Goal: Obtain resource: Download file/media

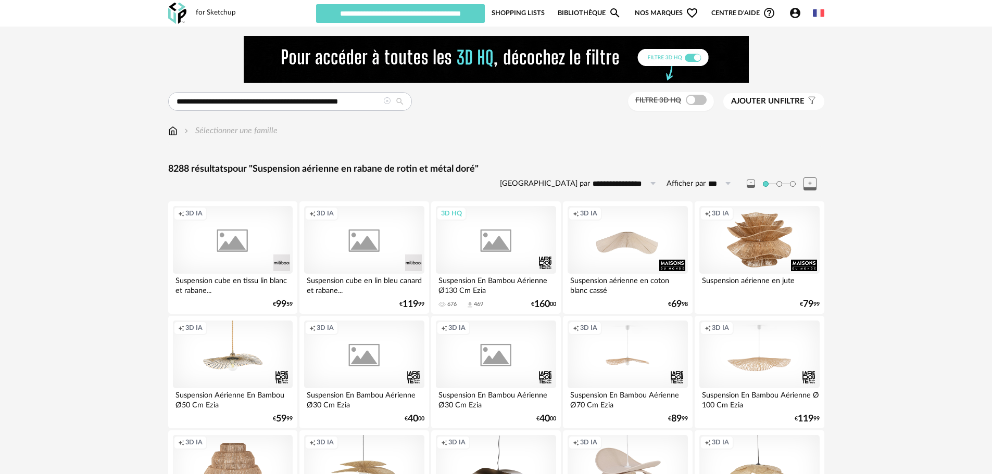
type input "********"
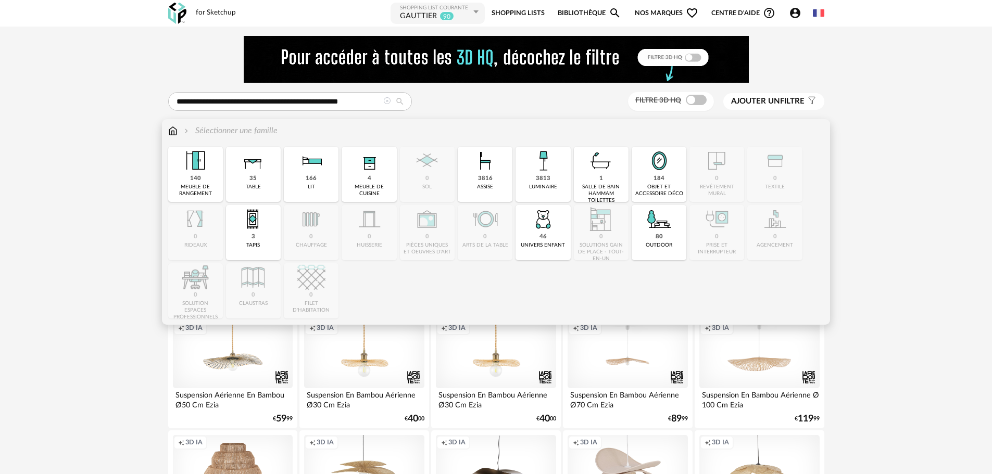
click at [172, 134] on img at bounding box center [172, 131] width 9 height 12
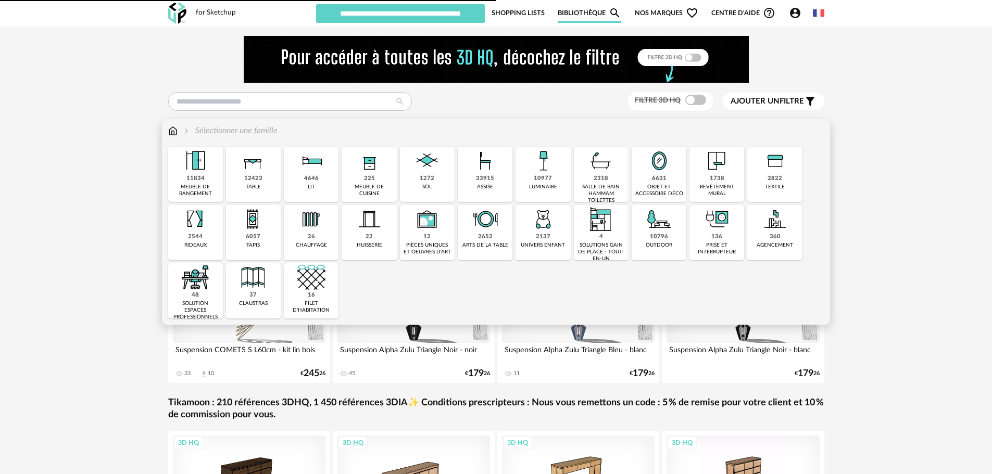
type input "********"
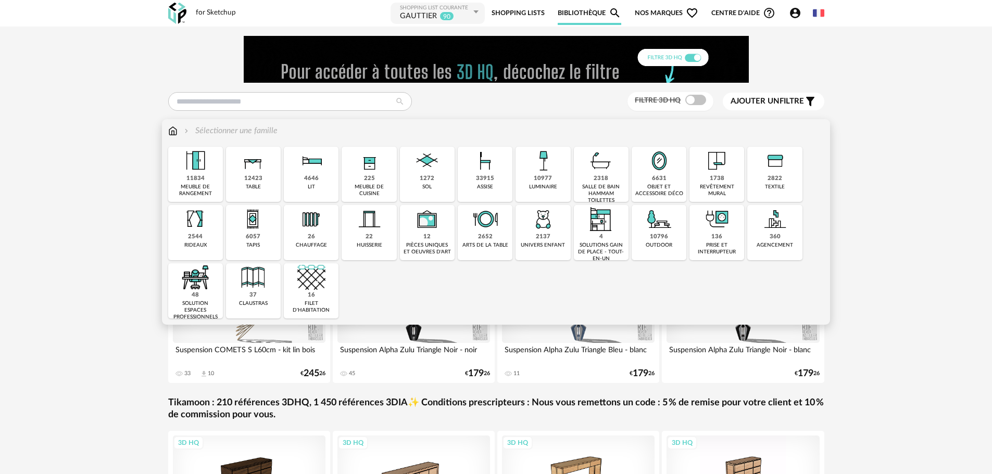
click at [196, 180] on div "11834" at bounding box center [195, 179] width 18 height 8
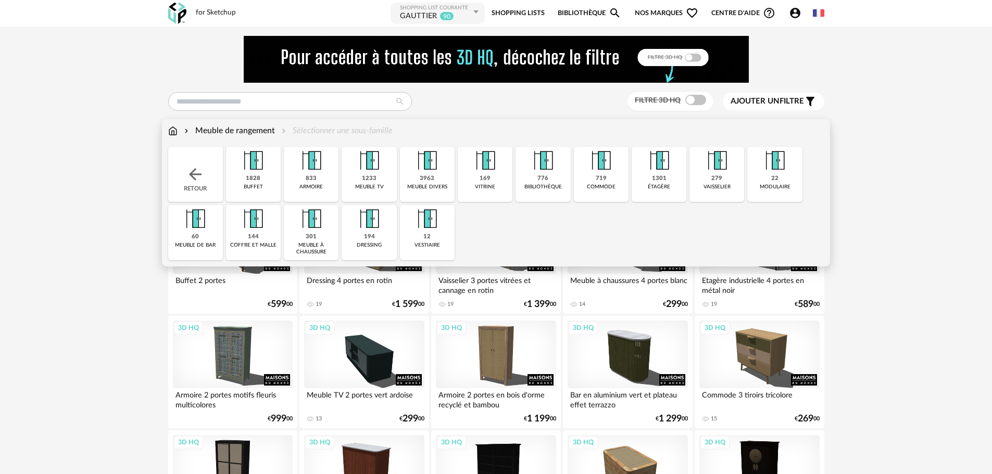
click at [370, 172] on img at bounding box center [369, 161] width 28 height 28
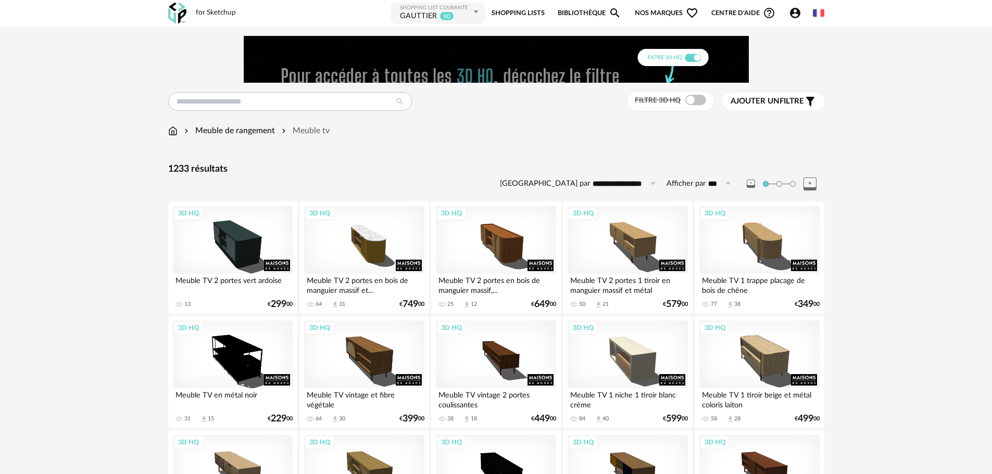
click at [764, 97] on span "Ajouter un" at bounding box center [755, 101] width 49 height 8
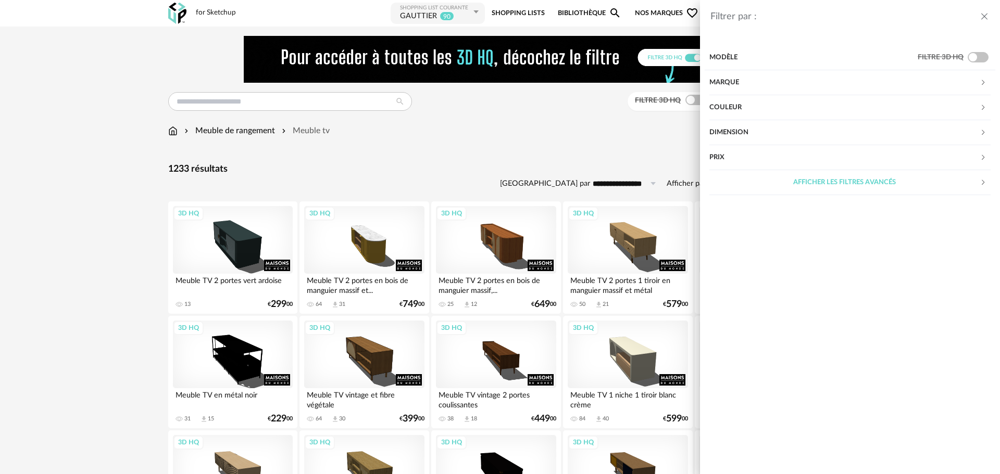
click at [748, 76] on div "Marque" at bounding box center [844, 82] width 270 height 25
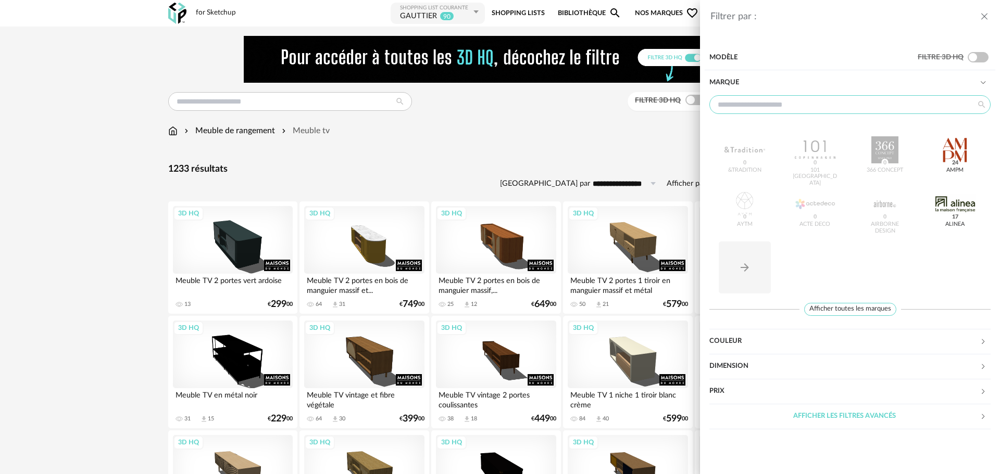
click at [771, 103] on input "text" at bounding box center [849, 104] width 281 height 19
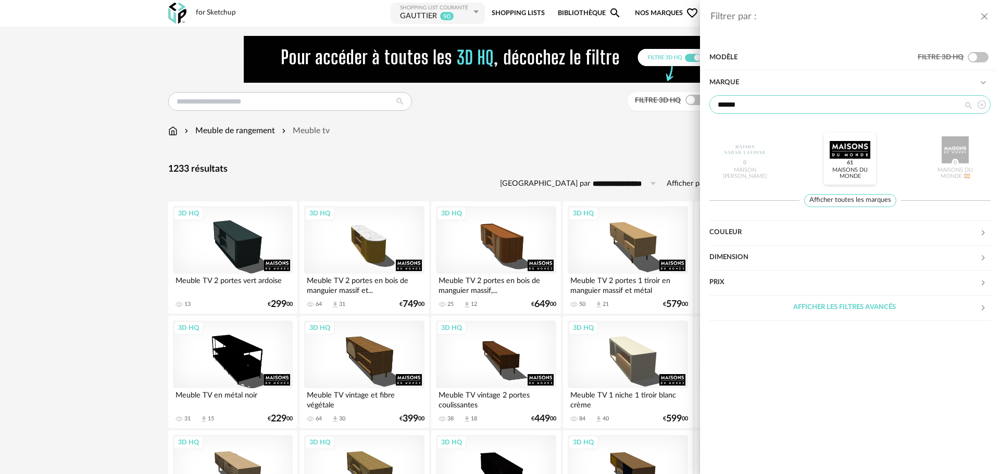
type input "******"
click at [832, 152] on div at bounding box center [849, 149] width 41 height 27
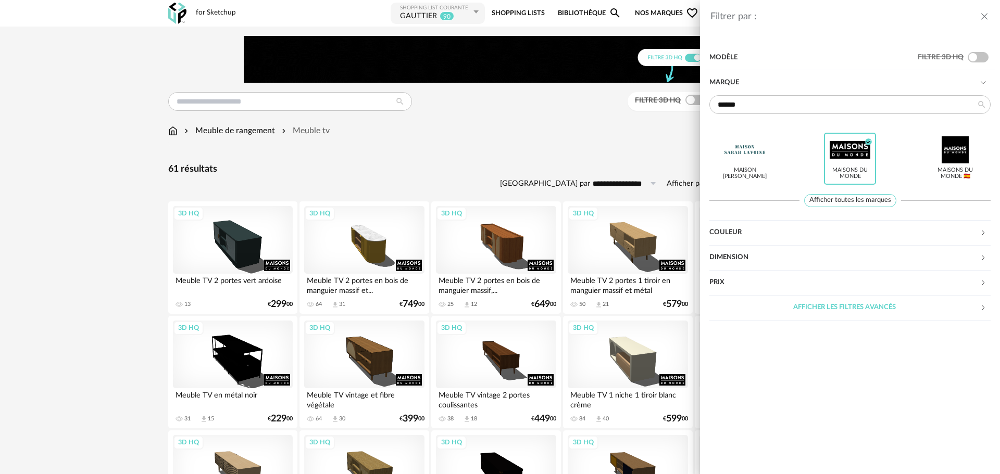
click at [593, 175] on div "Filtrer par : Modèle Filtre 3D HQ Marque ****** Maison Sarah Lavoine Maisons du…" at bounding box center [500, 237] width 1000 height 474
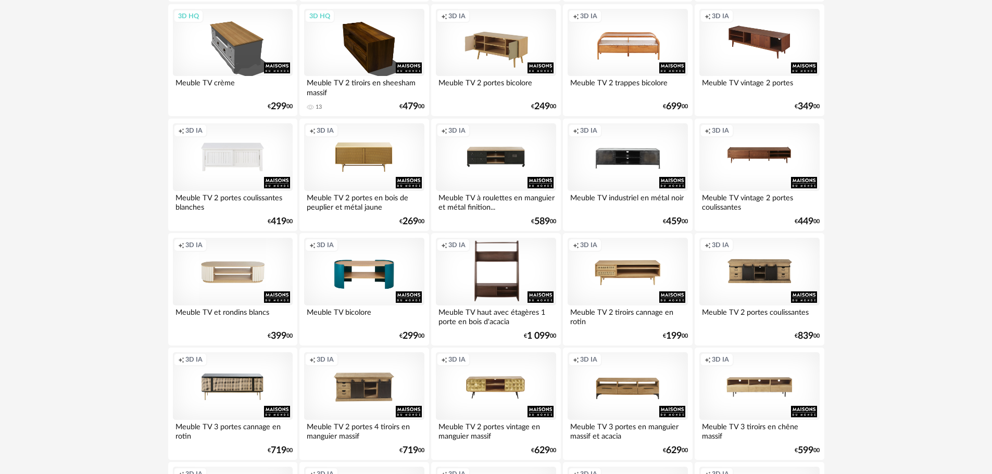
scroll to position [989, 0]
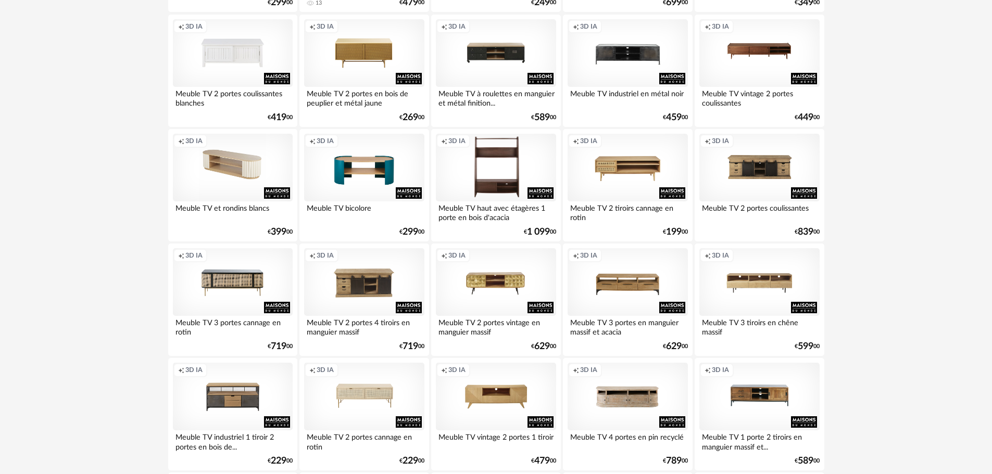
click at [234, 161] on div "Creation icon 3D IA" at bounding box center [233, 168] width 120 height 68
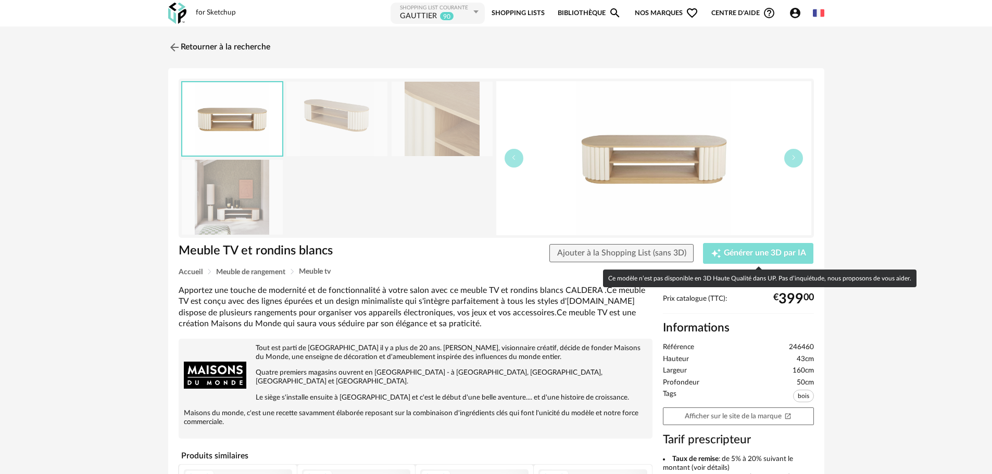
click at [725, 254] on span "Générer une 3D par IA" at bounding box center [765, 253] width 82 height 8
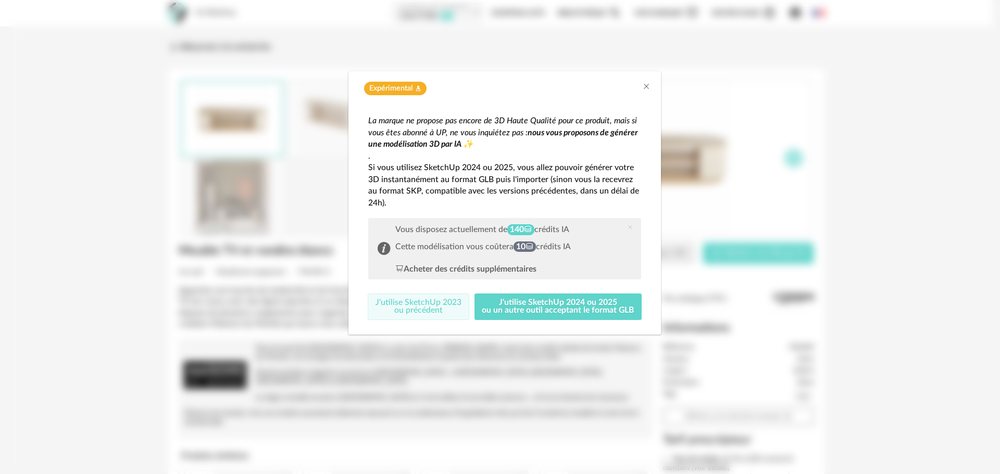
click at [439, 304] on button "J'utilise SketchUp 2023 ou précédent" at bounding box center [419, 307] width 102 height 27
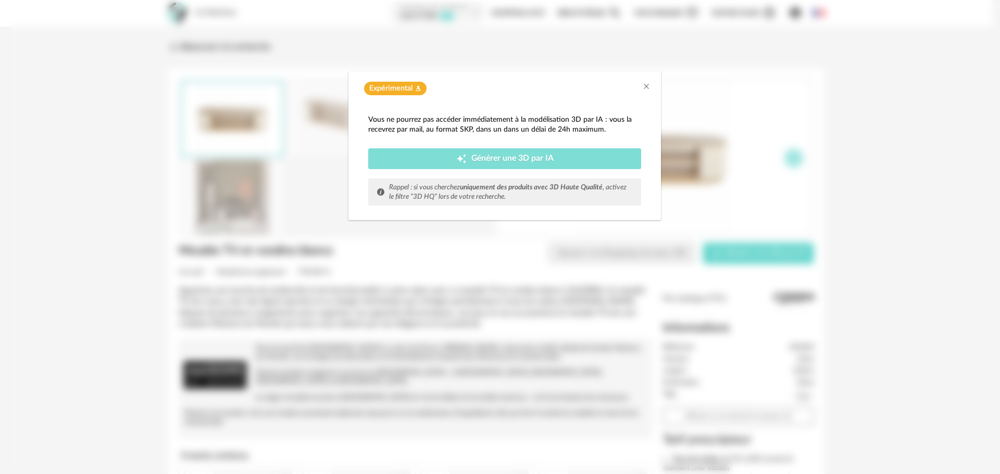
click at [467, 159] on div "Creation icon Générer une 3D par IA" at bounding box center [504, 159] width 257 height 10
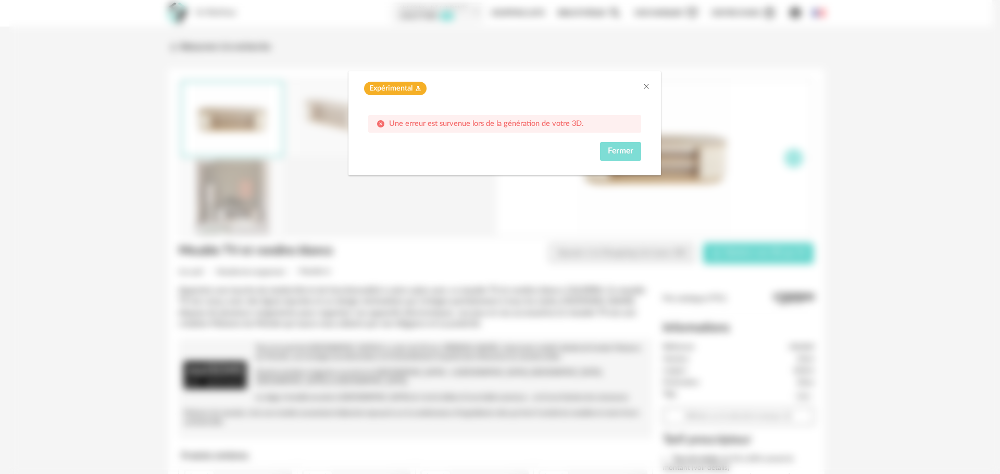
click at [622, 154] on span "Fermer" at bounding box center [621, 151] width 26 height 8
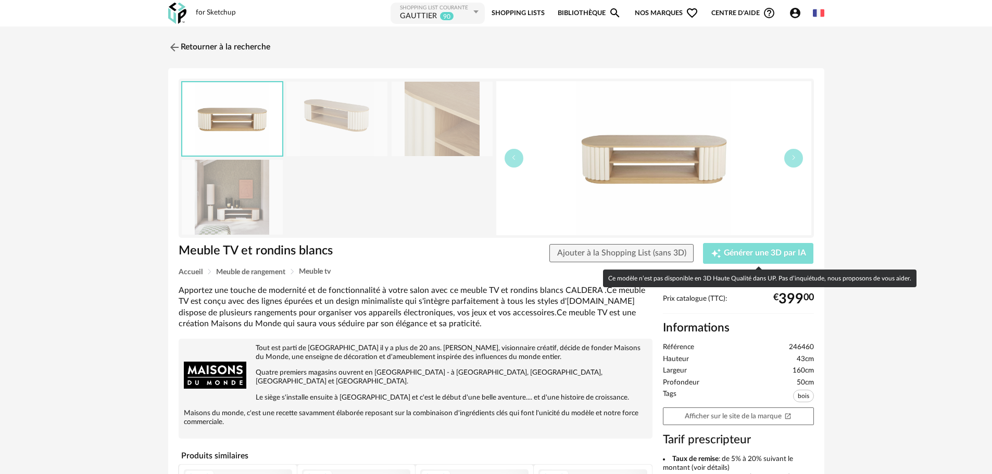
click at [740, 251] on span "Générer une 3D par IA" at bounding box center [765, 253] width 82 height 8
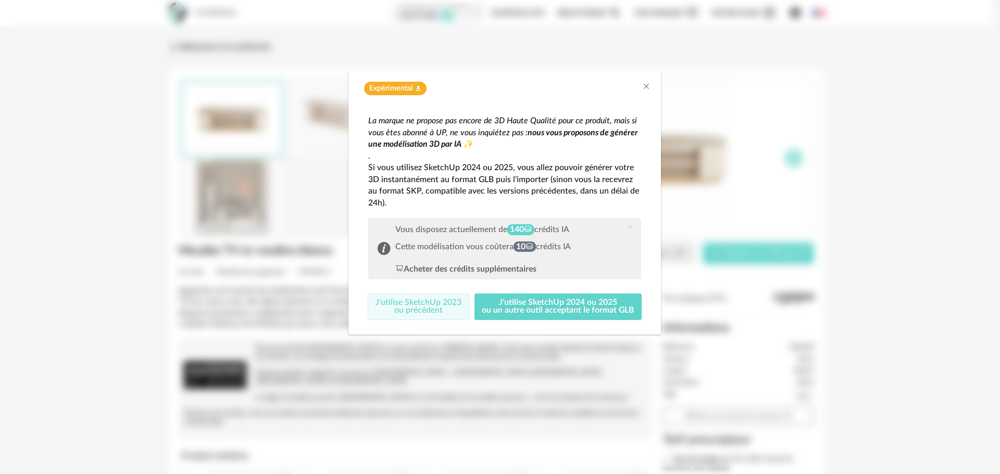
click at [419, 305] on button "J'utilise SketchUp 2023 ou précédent" at bounding box center [419, 307] width 102 height 27
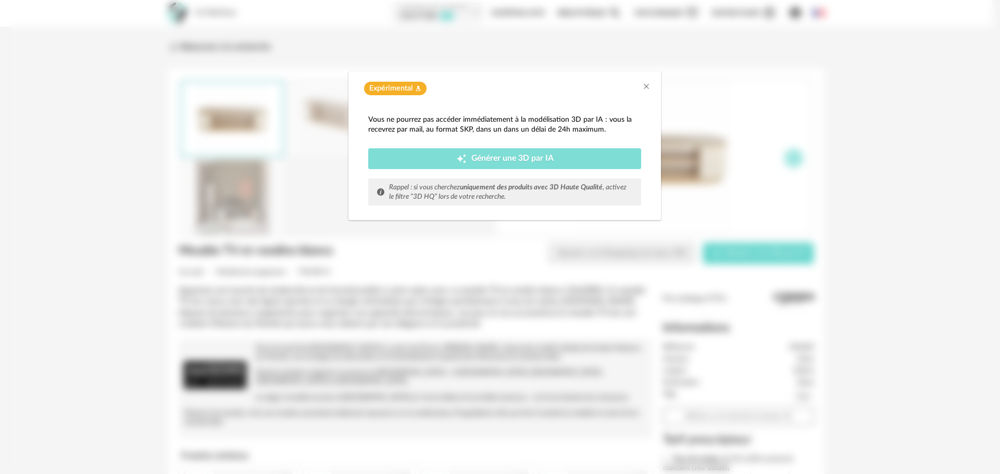
click at [467, 162] on div "Creation icon Générer une 3D par IA" at bounding box center [504, 159] width 257 height 10
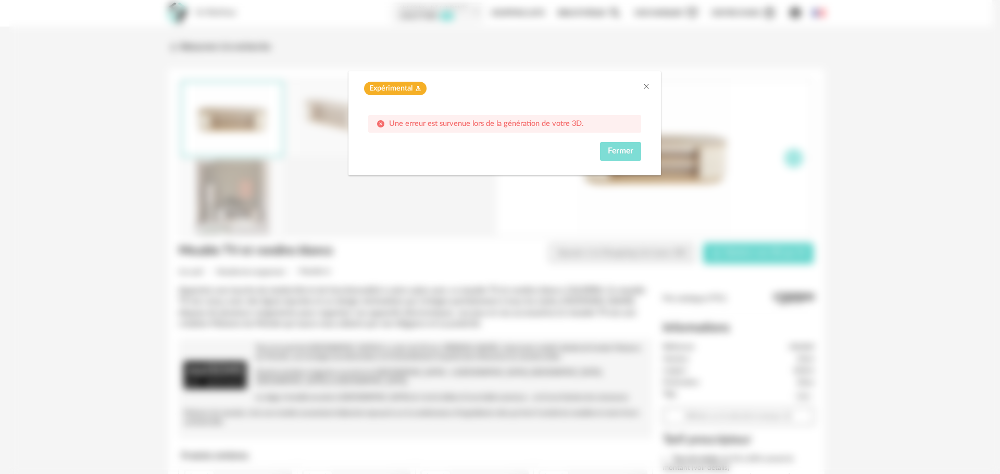
drag, startPoint x: 624, startPoint y: 153, endPoint x: 414, endPoint y: 119, distance: 213.0
click at [439, 133] on div "Une erreur est survenue lors de la génération de votre 3D. Fermer" at bounding box center [504, 138] width 273 height 46
click at [400, 87] on span "Expérimental" at bounding box center [390, 89] width 43 height 10
click at [617, 150] on span "Fermer" at bounding box center [621, 151] width 26 height 8
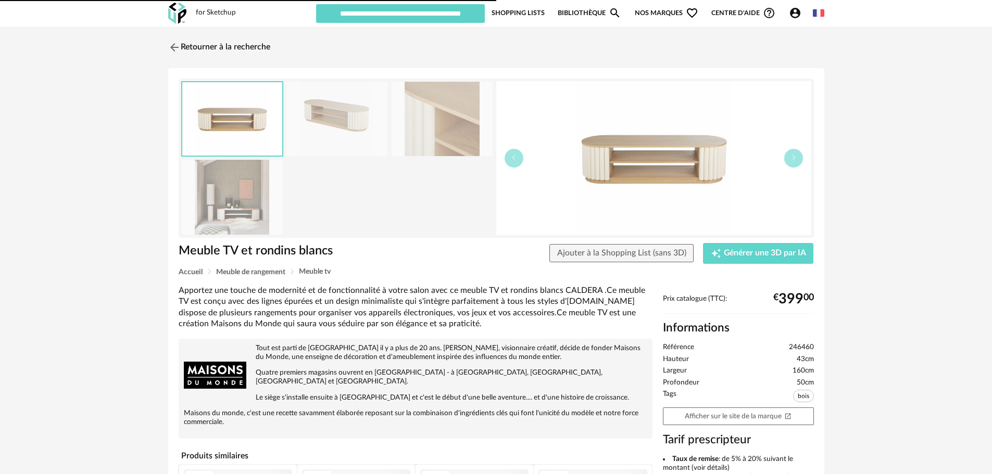
type input "********"
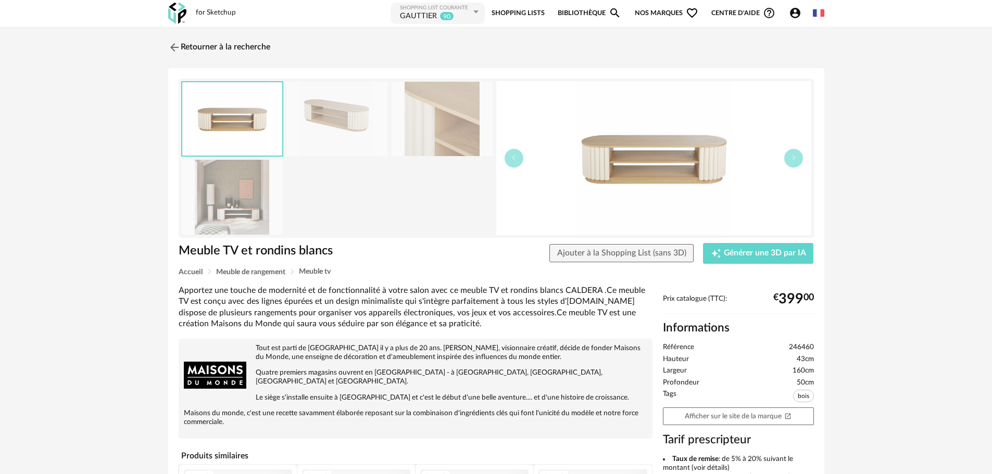
click at [475, 10] on icon at bounding box center [475, 12] width 13 height 19
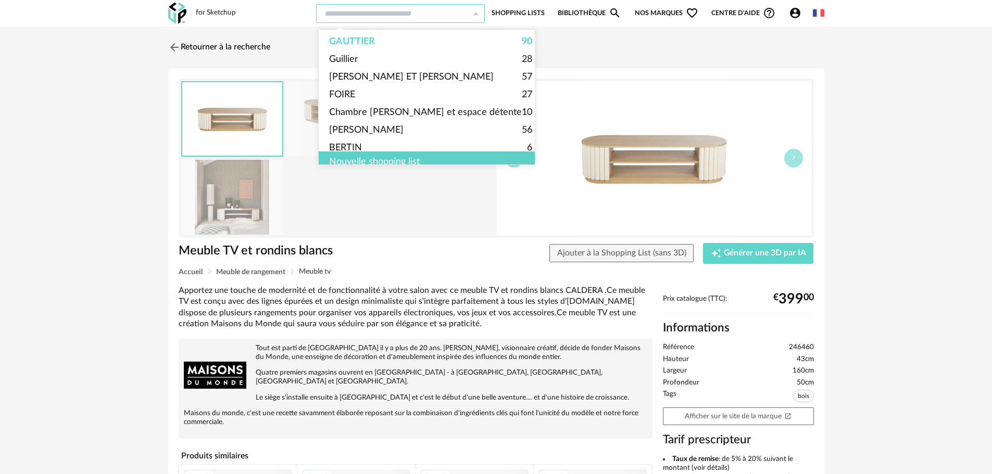
click at [473, 10] on icon at bounding box center [475, 13] width 13 height 19
type input "********"
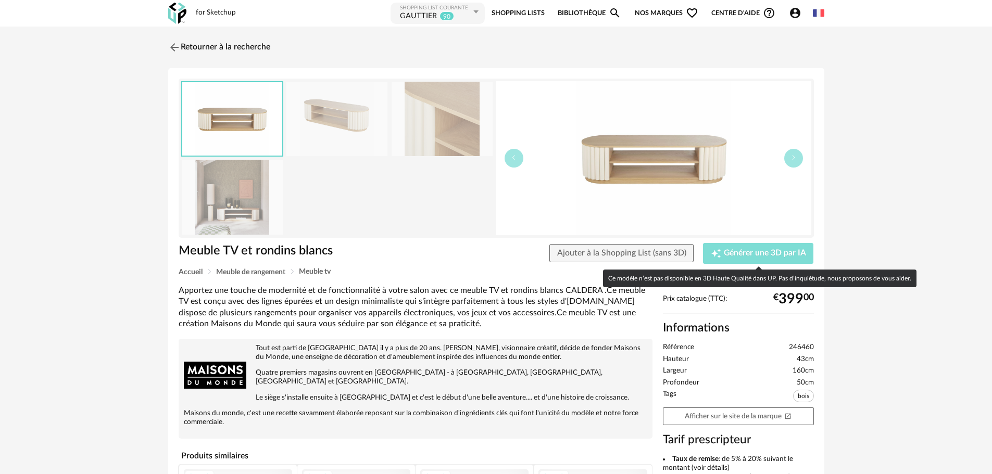
click at [750, 250] on span "Générer une 3D par IA" at bounding box center [765, 253] width 82 height 8
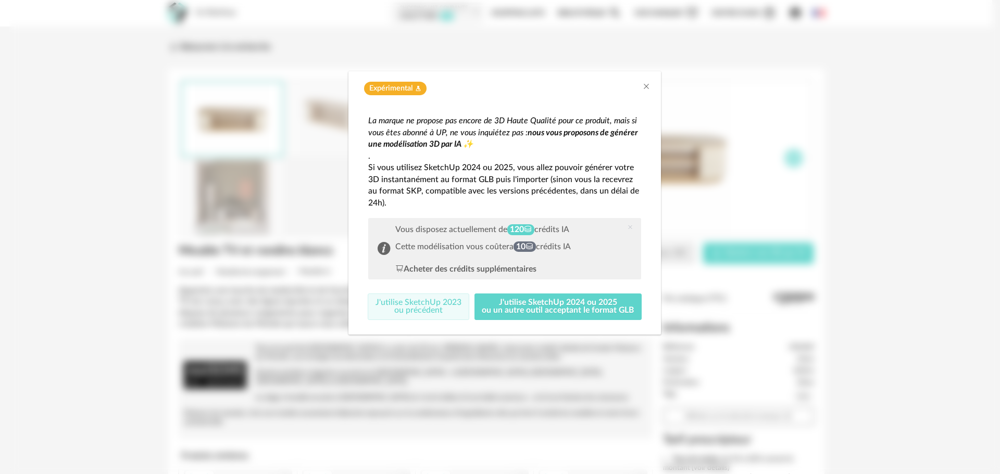
click at [411, 306] on button "J'utilise SketchUp 2023 ou précédent" at bounding box center [419, 307] width 102 height 27
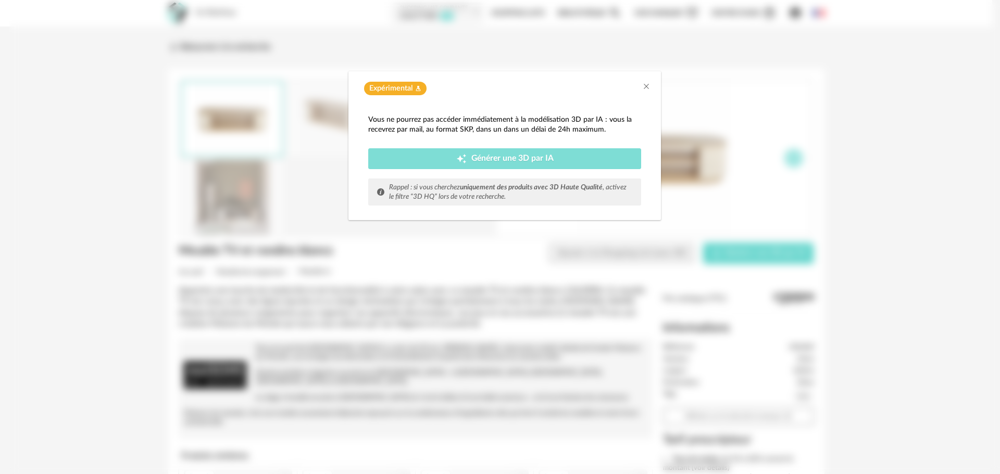
click at [491, 151] on button "Creation icon Générer une 3D par IA" at bounding box center [504, 158] width 273 height 21
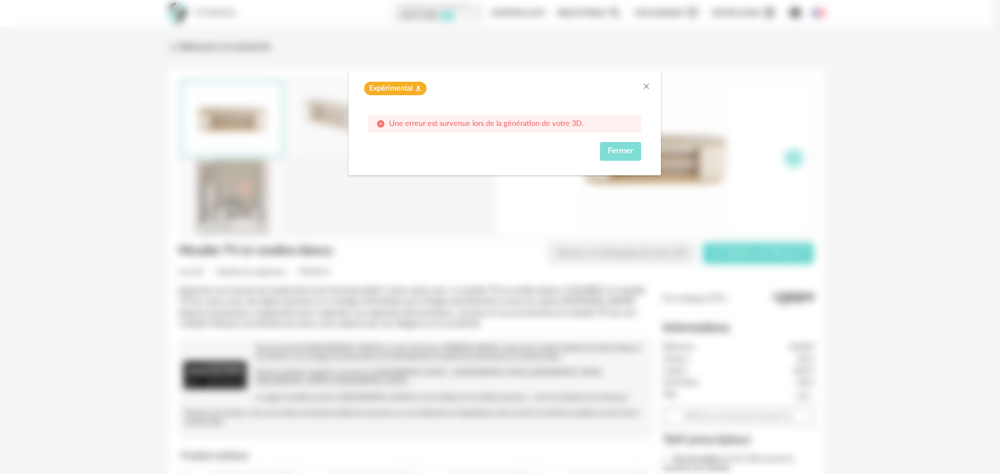
click at [603, 152] on button "Fermer" at bounding box center [620, 151] width 41 height 19
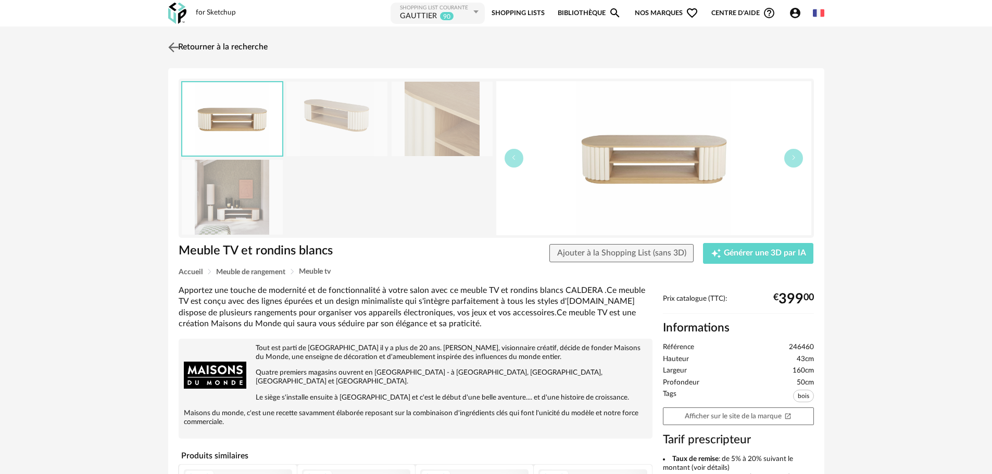
click at [172, 40] on img at bounding box center [173, 47] width 15 height 15
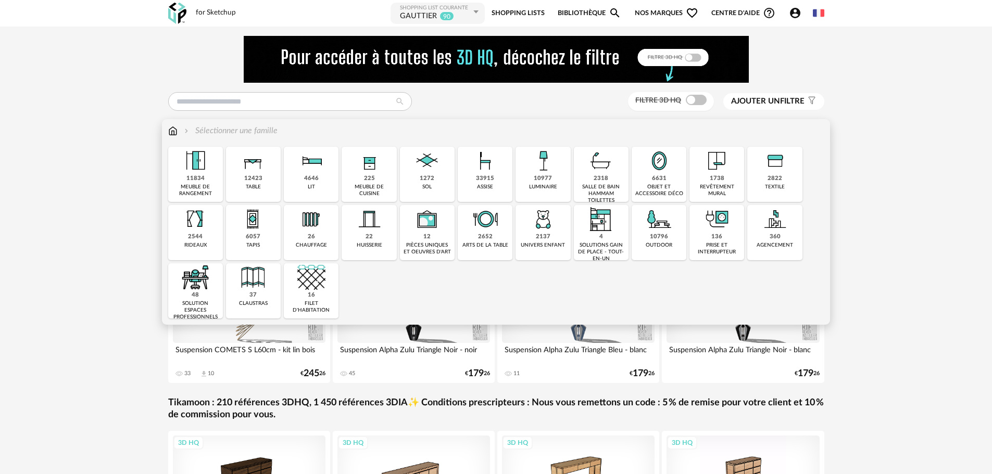
click at [247, 170] on img at bounding box center [253, 161] width 28 height 28
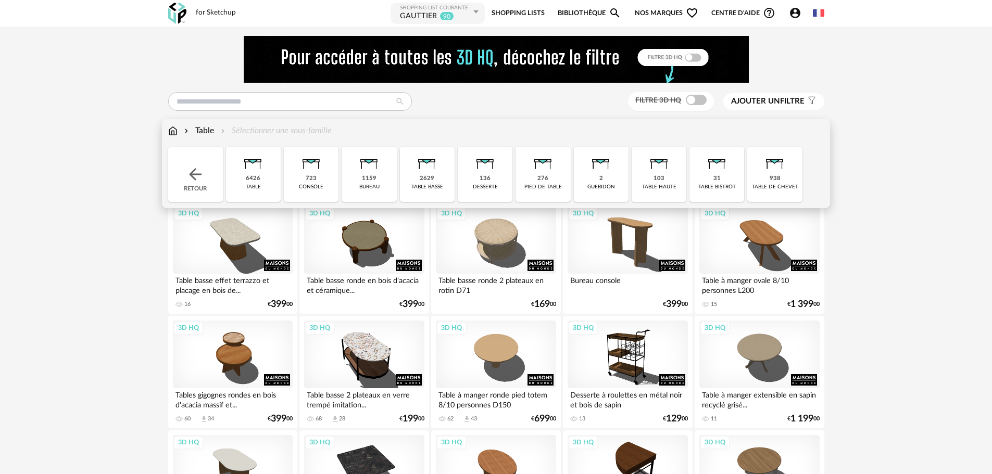
click at [427, 179] on div "2629" at bounding box center [427, 179] width 15 height 8
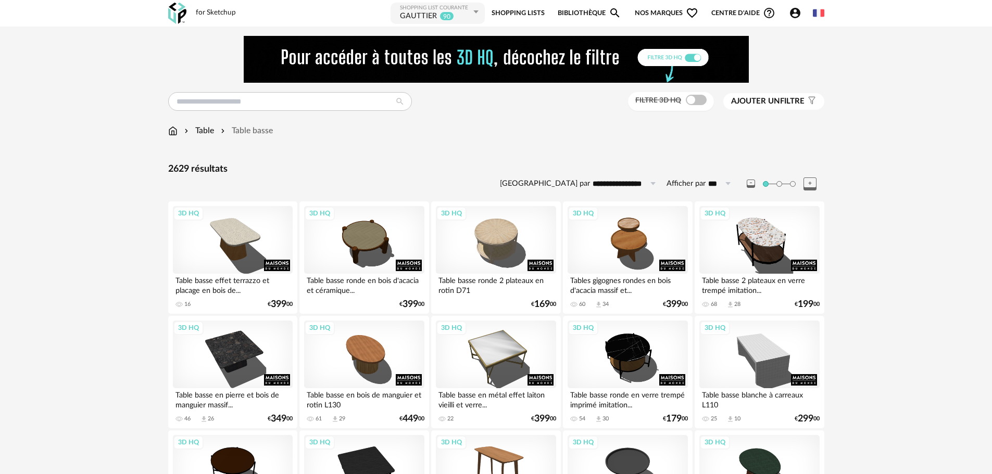
click at [763, 98] on span "Ajouter un" at bounding box center [755, 101] width 49 height 8
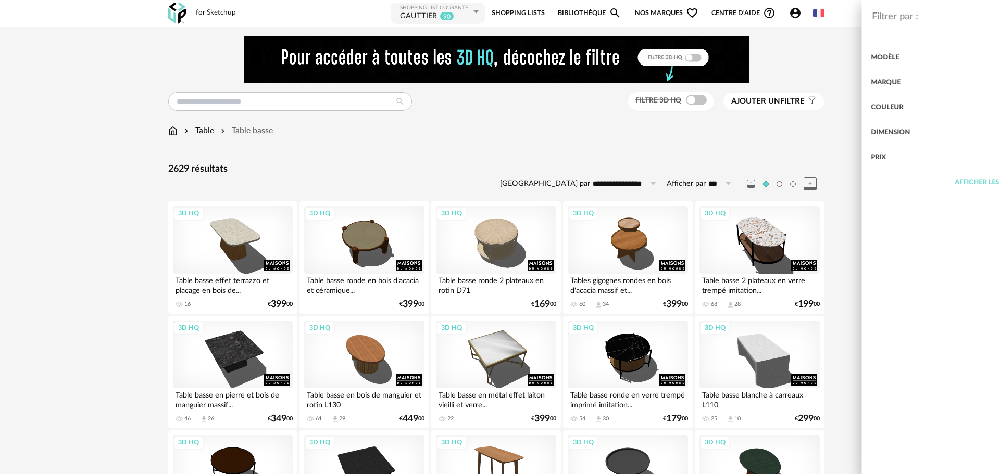
click at [742, 83] on div "Marque" at bounding box center [844, 82] width 270 height 25
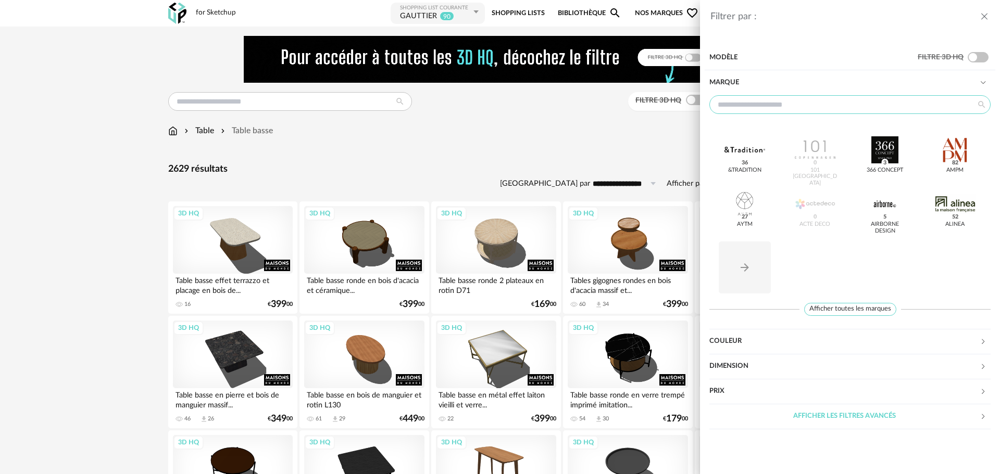
click at [799, 106] on input "text" at bounding box center [849, 104] width 281 height 19
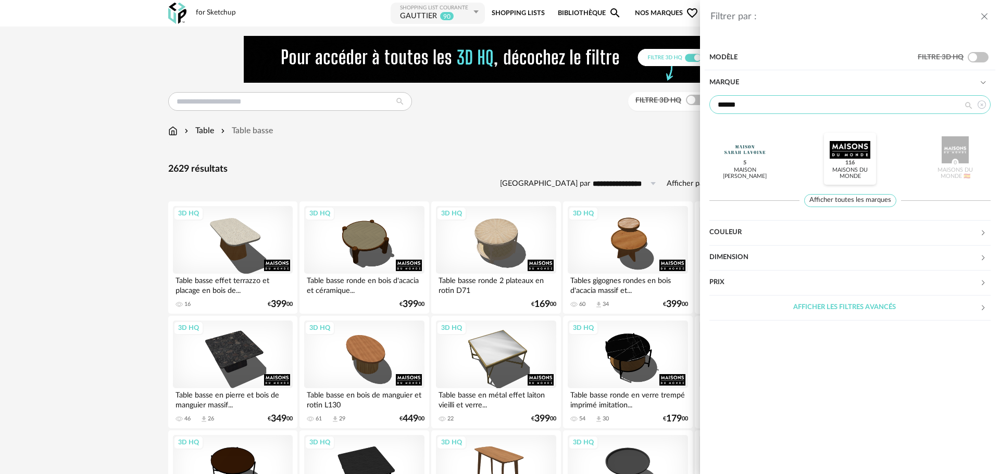
type input "******"
click at [836, 143] on div at bounding box center [849, 149] width 41 height 27
click at [528, 161] on div "Filtrer par : Modèle Filtre 3D HQ Marque ****** Maison Sarah Lavoine Maisons du…" at bounding box center [500, 237] width 1000 height 474
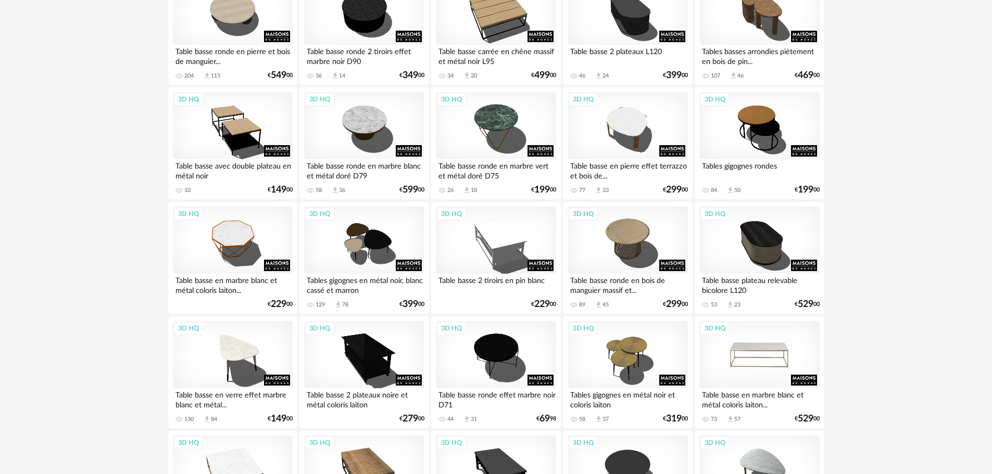
scroll to position [677, 0]
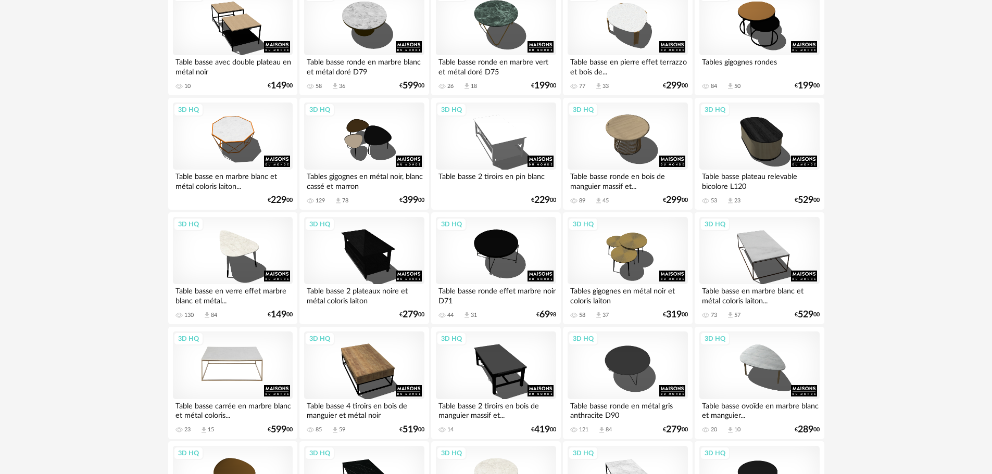
click at [214, 383] on div "3D HQ" at bounding box center [233, 366] width 120 height 68
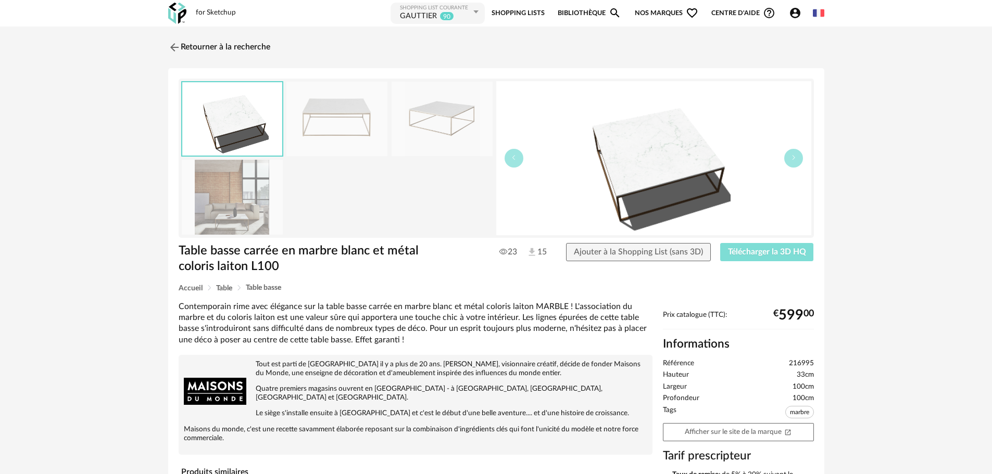
click at [748, 253] on span "Télécharger la 3D HQ" at bounding box center [767, 252] width 78 height 8
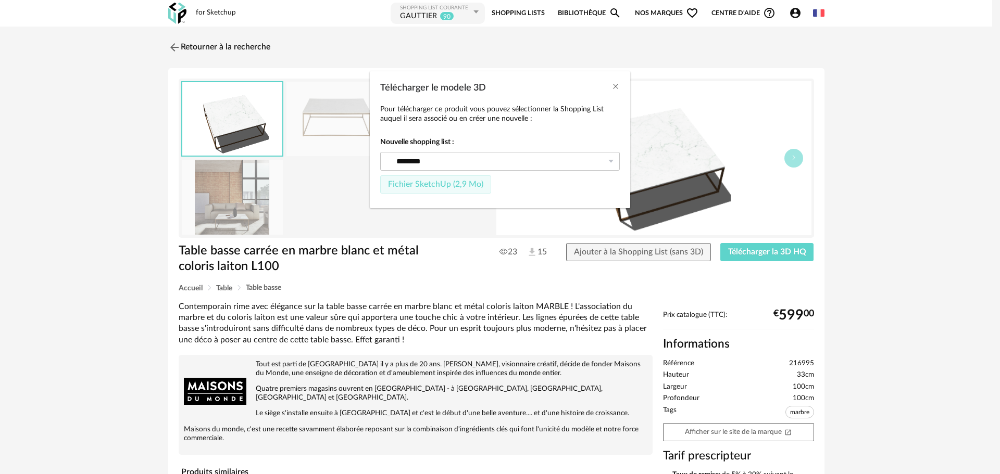
drag, startPoint x: 436, startPoint y: 181, endPoint x: 577, endPoint y: 134, distance: 149.2
click at [585, 154] on div "Nouvelle shopping list : ******** Shopping List courante GAUTTIER 90 GAUTTIER 9…" at bounding box center [500, 165] width 240 height 56
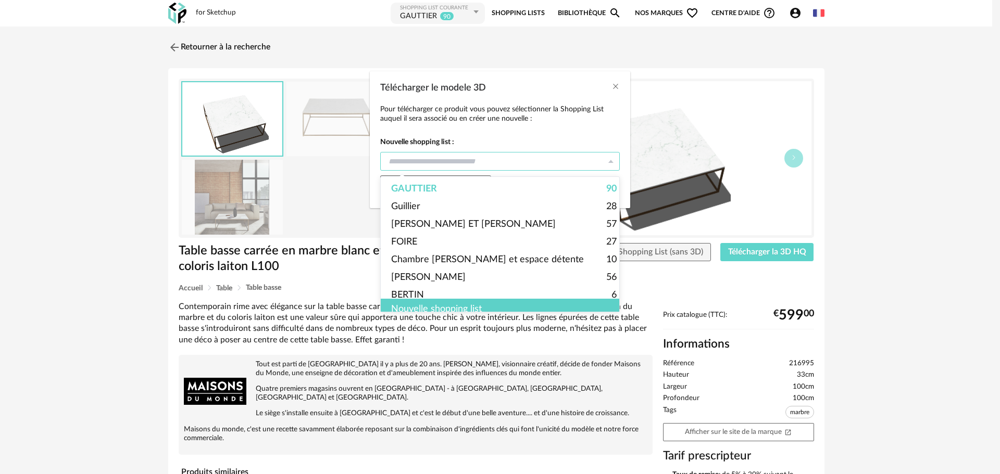
click at [602, 160] on div "Télécharger le modele 3D" at bounding box center [500, 161] width 240 height 19
click at [430, 300] on div "Nouvelle shopping list" at bounding box center [504, 309] width 246 height 21
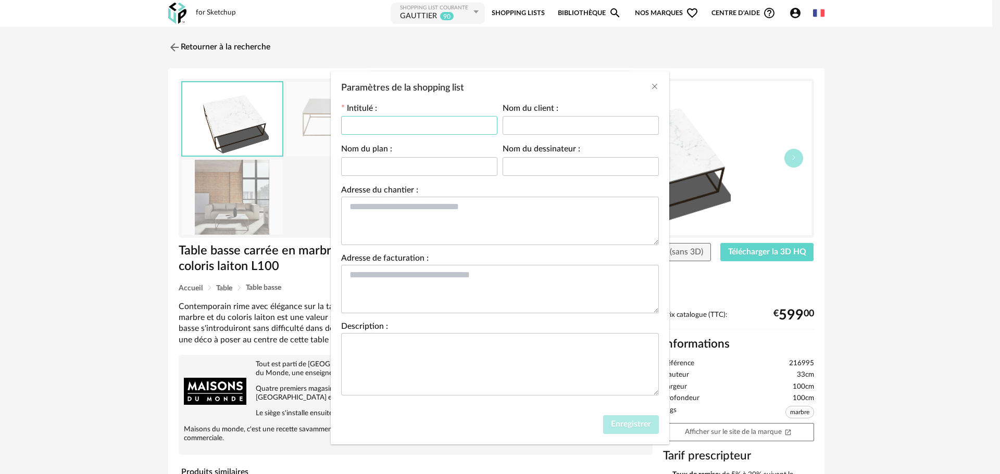
click at [400, 128] on input "Paramètres de la shopping list" at bounding box center [419, 125] width 156 height 19
type input "********"
type input "**********"
click at [610, 424] on button "Enregistrer" at bounding box center [631, 425] width 56 height 19
type input "**********"
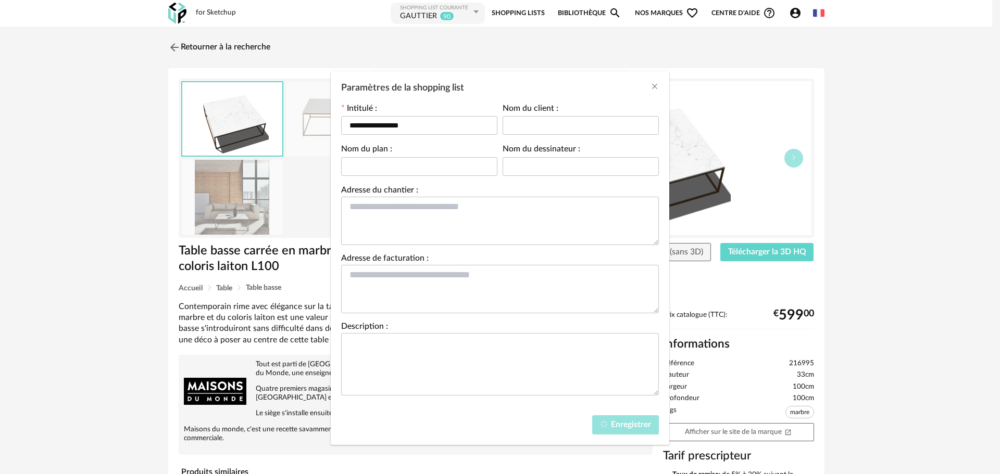
type input "**********"
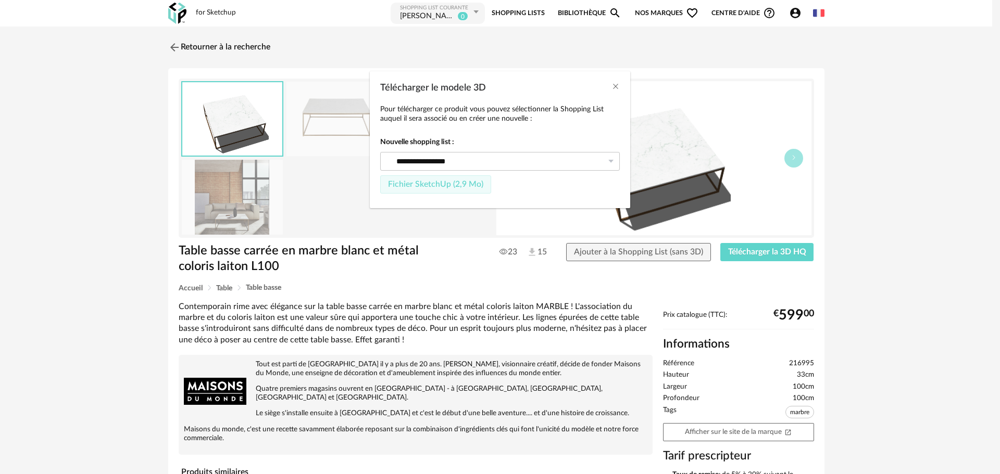
click at [439, 184] on span "Fichier SketchUp (2,9 Mo)" at bounding box center [435, 184] width 95 height 8
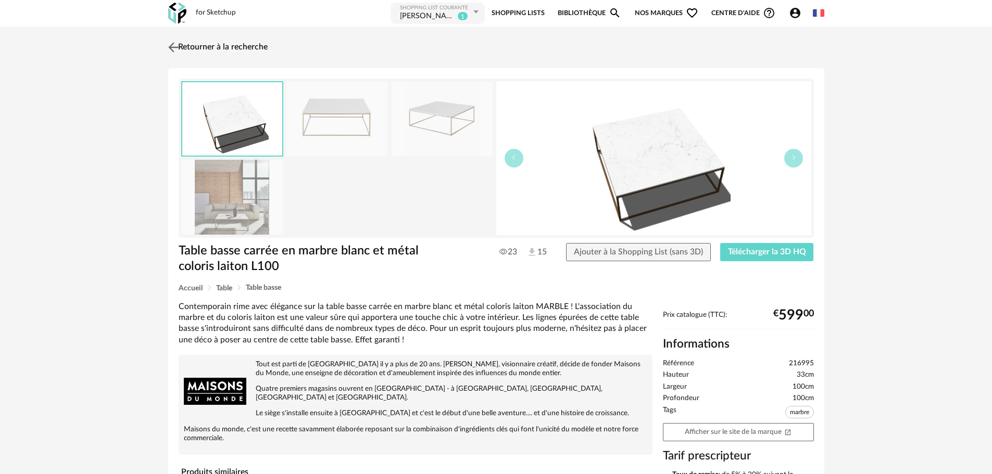
click at [178, 47] on img at bounding box center [173, 47] width 15 height 15
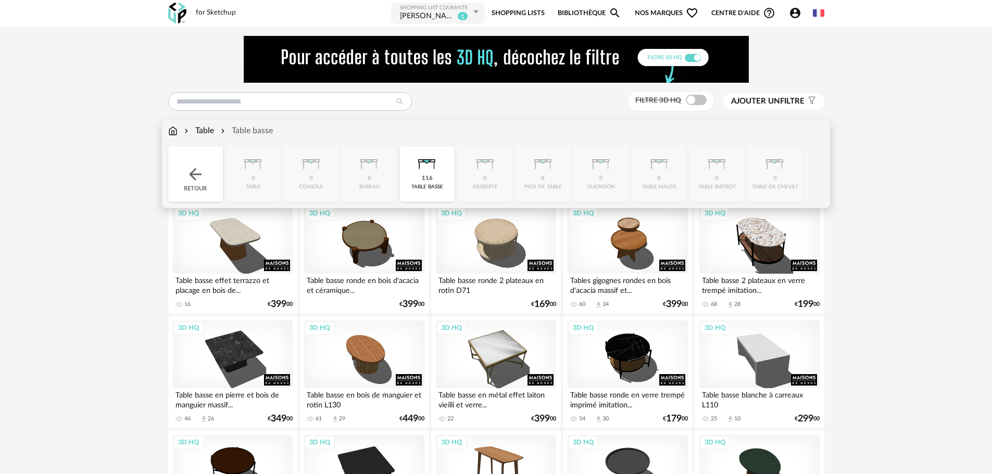
click at [172, 132] on img at bounding box center [172, 131] width 9 height 12
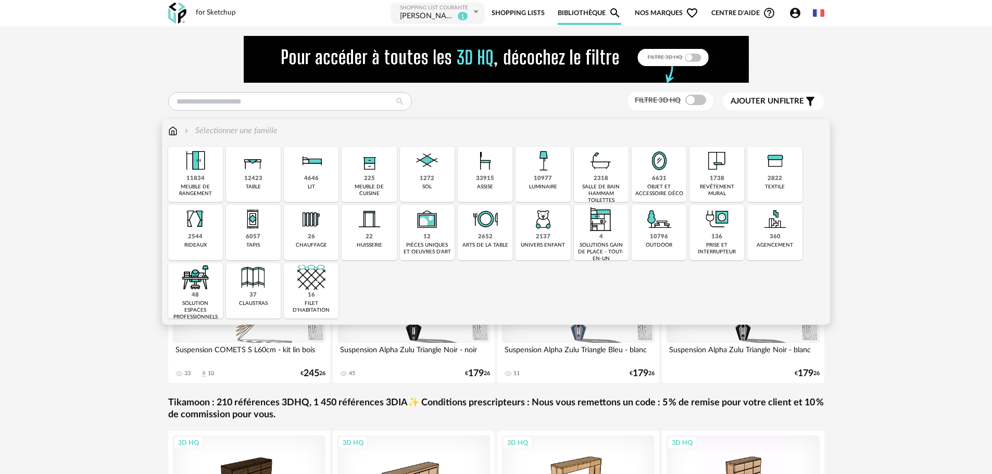
click at [472, 177] on div "33915 assise" at bounding box center [485, 174] width 55 height 55
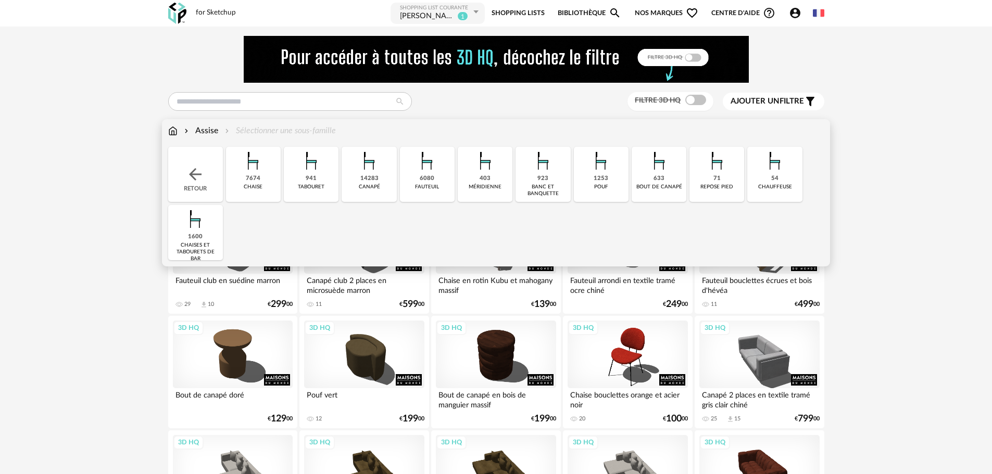
click at [367, 168] on img at bounding box center [369, 161] width 28 height 28
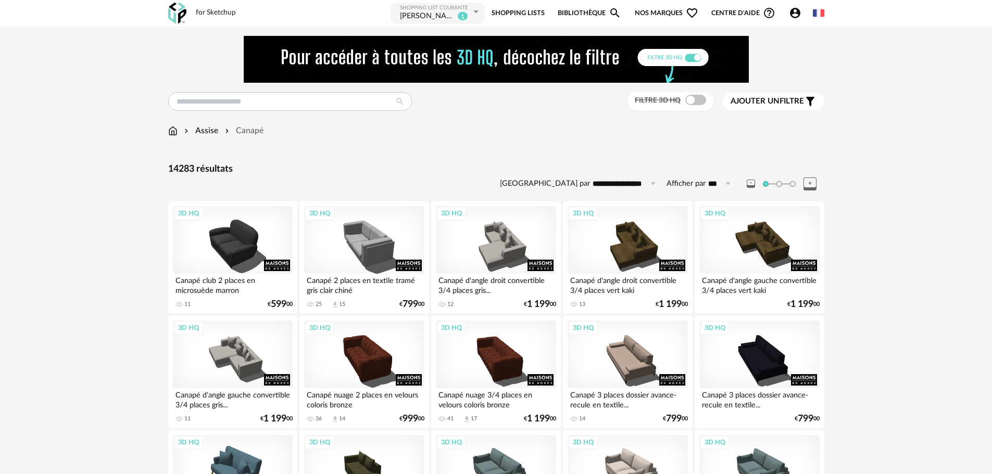
click at [760, 98] on span "Ajouter un" at bounding box center [755, 101] width 49 height 8
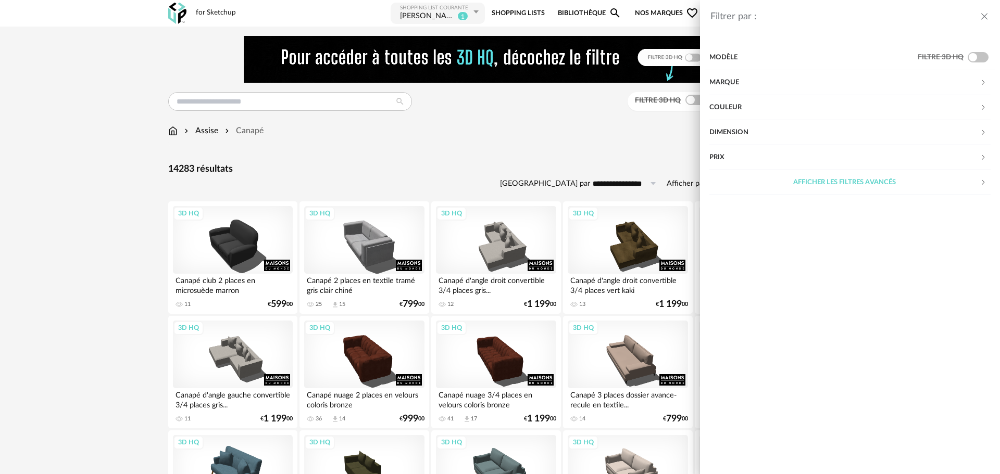
click at [767, 105] on div "Couleur" at bounding box center [844, 107] width 270 height 25
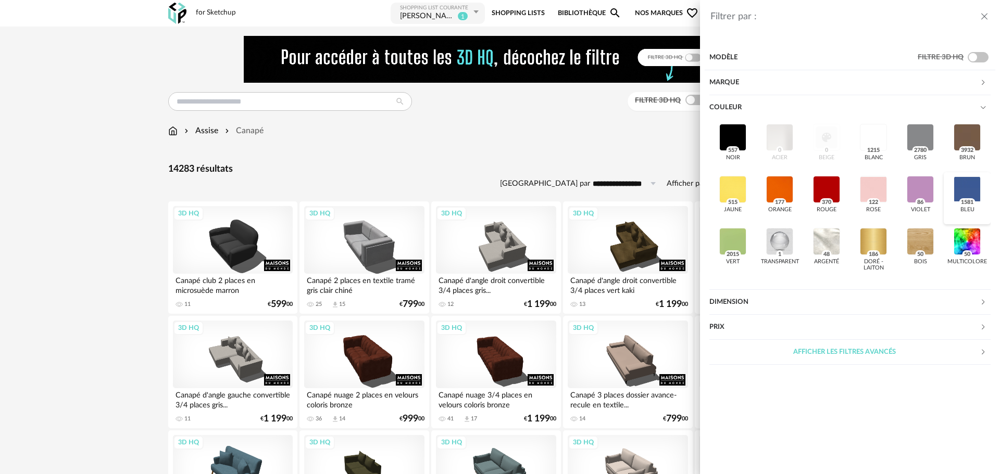
click at [981, 183] on div "bleu 1581" at bounding box center [967, 198] width 47 height 52
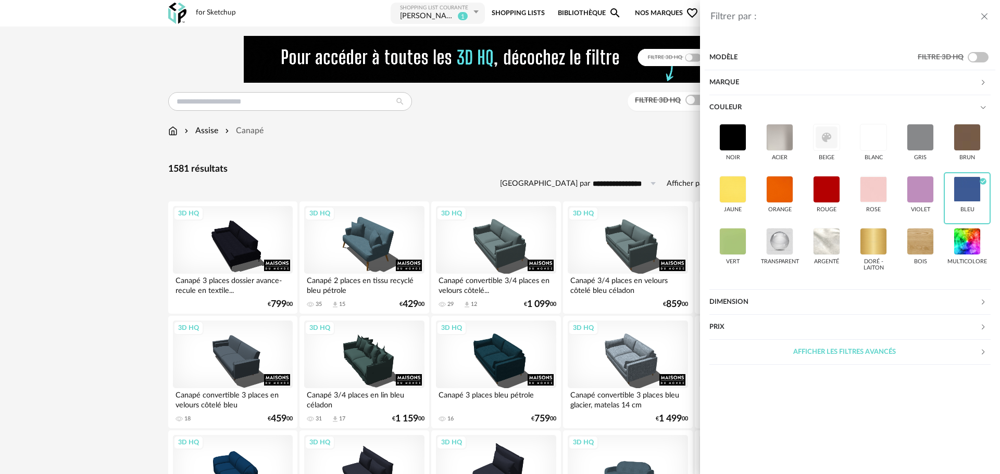
click at [576, 142] on div "Filtrer par : Modèle Filtre 3D HQ Marque &tradition 2 101 Copenhagen 0 366 Conc…" at bounding box center [500, 237] width 1000 height 474
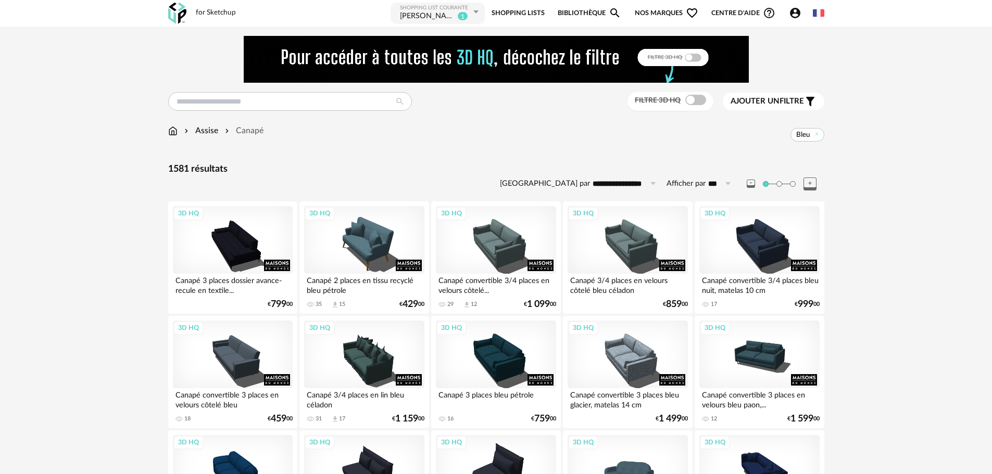
click at [763, 100] on span "Ajouter un" at bounding box center [755, 101] width 49 height 8
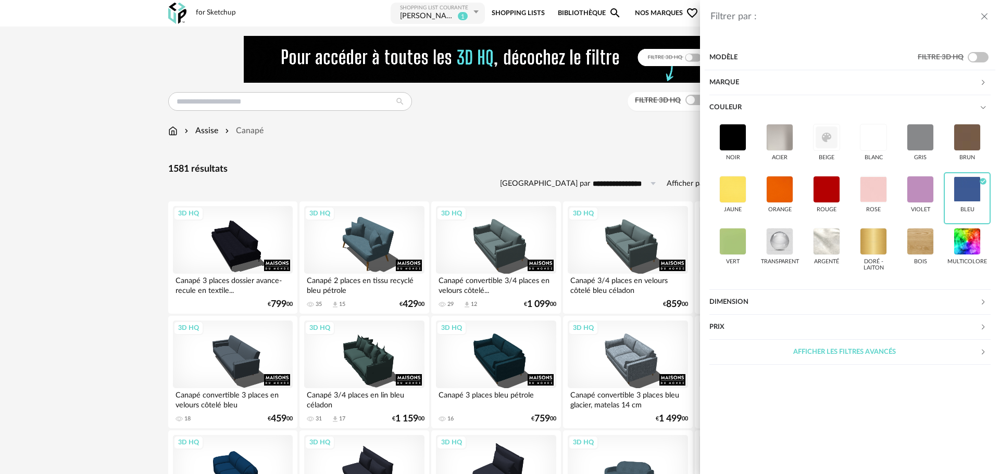
click at [744, 83] on div "Marque" at bounding box center [844, 82] width 270 height 25
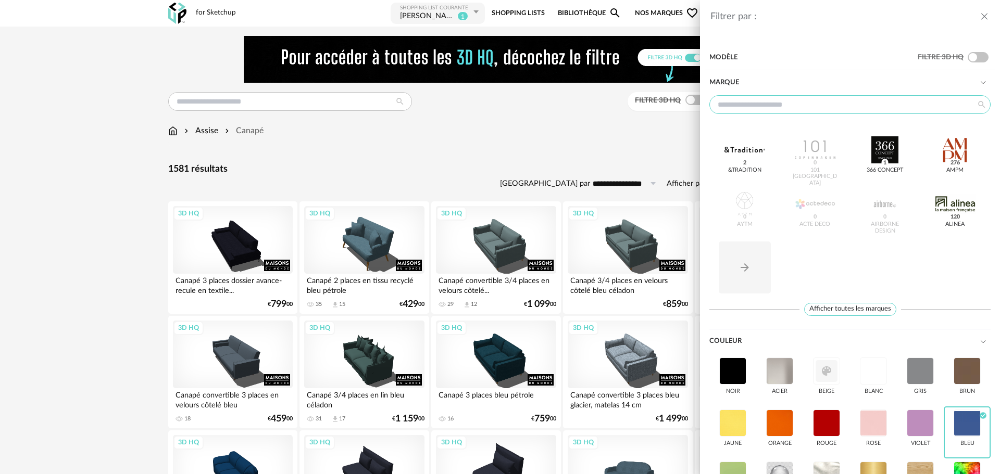
click at [832, 109] on input "text" at bounding box center [849, 104] width 281 height 19
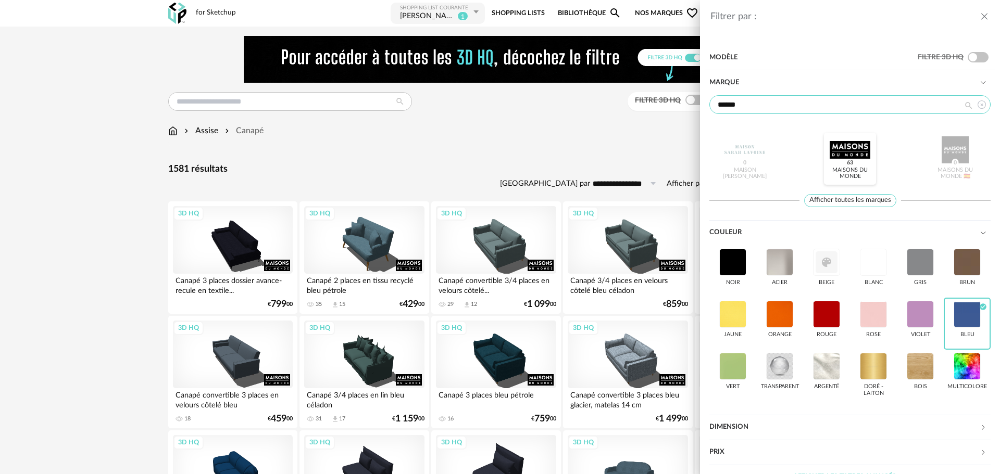
type input "******"
click at [849, 149] on div at bounding box center [849, 149] width 41 height 27
click at [556, 148] on div "Filtrer par : Modèle Filtre 3D HQ Marque ****** Maison [PERSON_NAME] Maisons du…" at bounding box center [500, 237] width 1000 height 474
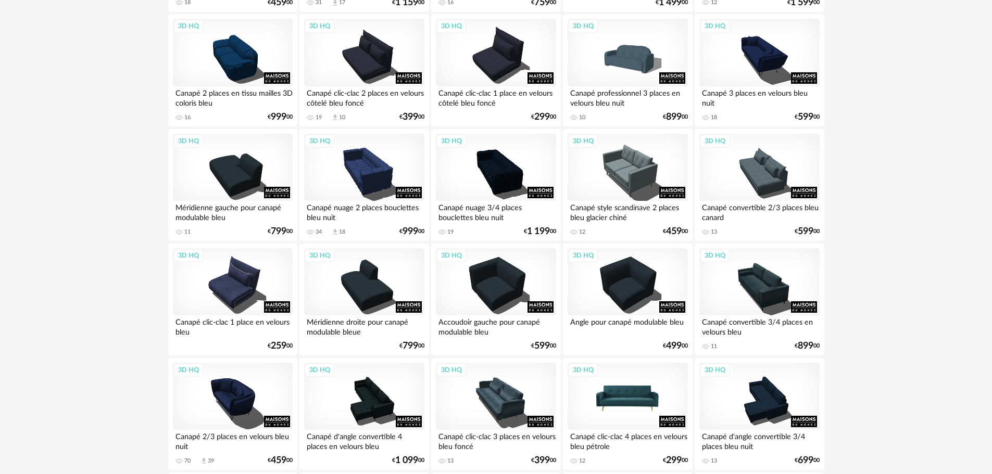
scroll to position [469, 0]
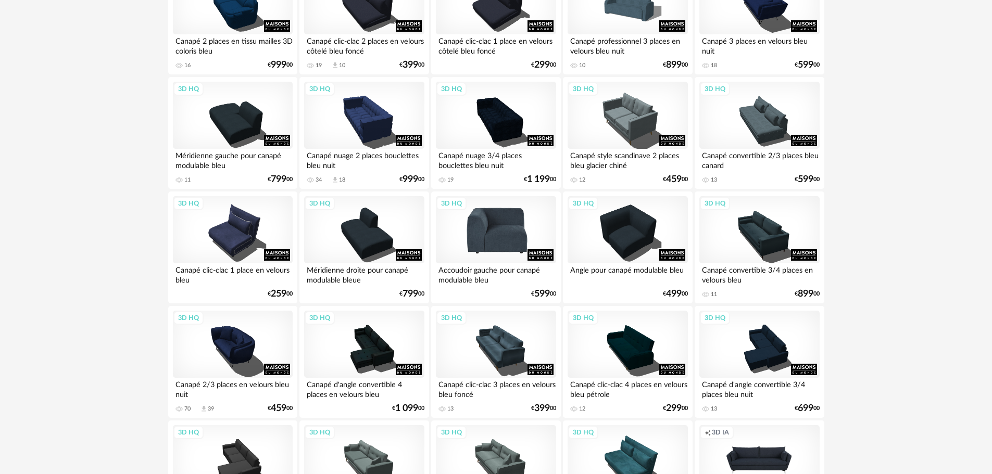
click at [494, 228] on div "3D HQ" at bounding box center [496, 230] width 120 height 68
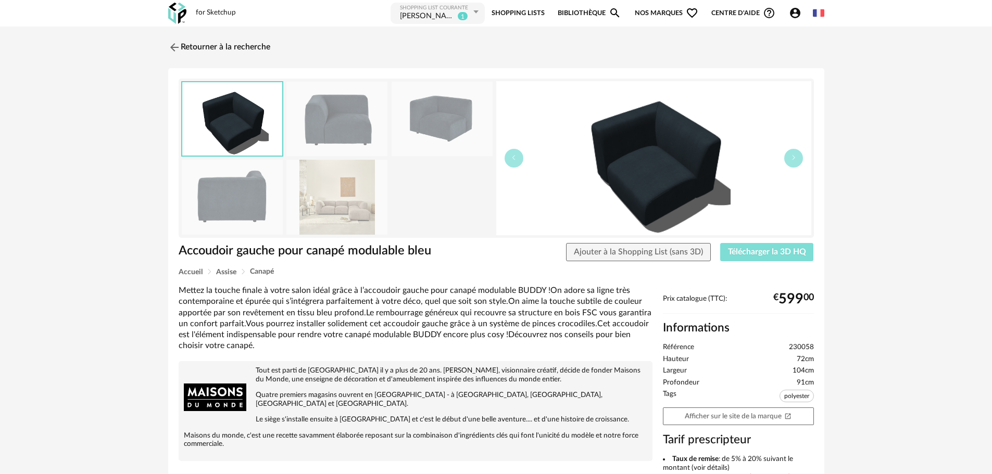
click at [757, 255] on span "Télécharger la 3D HQ" at bounding box center [767, 252] width 78 height 8
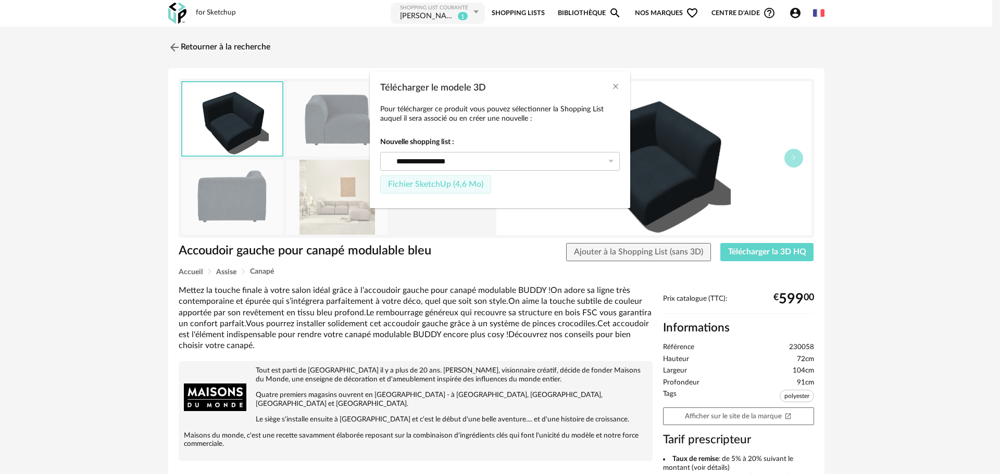
click at [433, 186] on span "Fichier SketchUp (4,6 Mo)" at bounding box center [435, 184] width 95 height 8
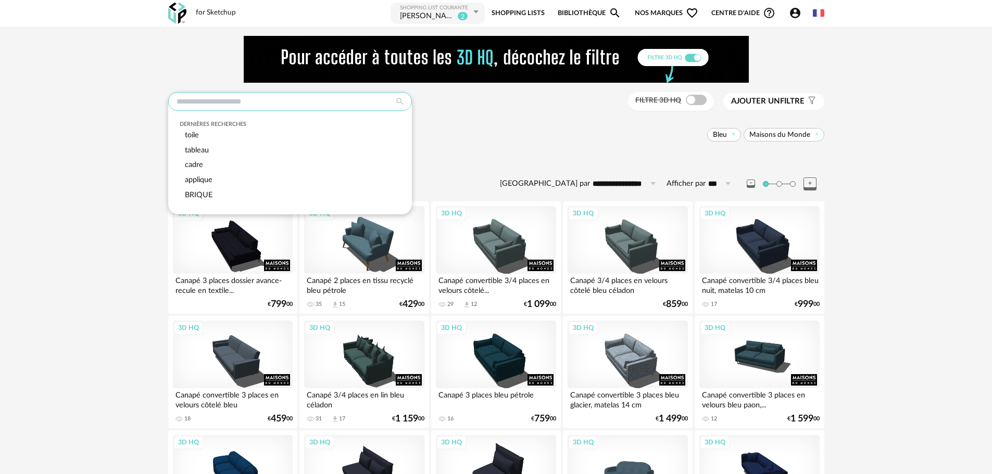
click at [240, 99] on input "text" at bounding box center [290, 101] width 244 height 19
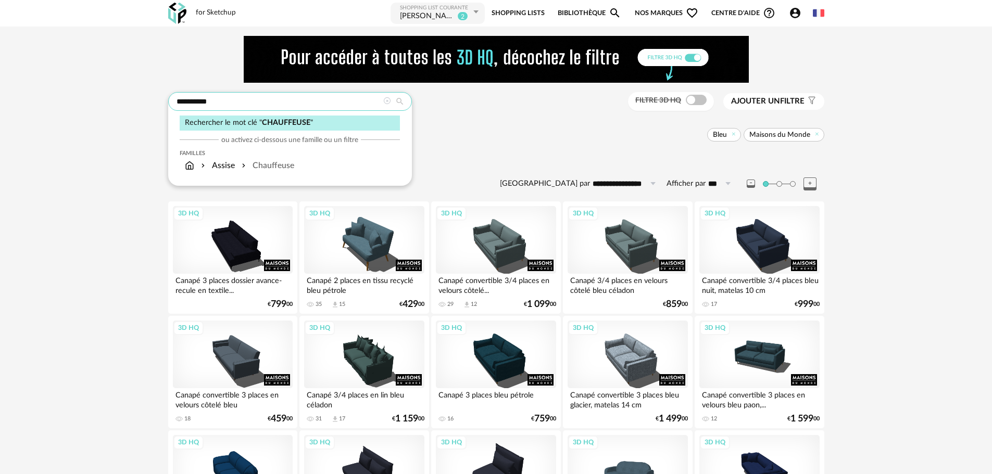
type input "**********"
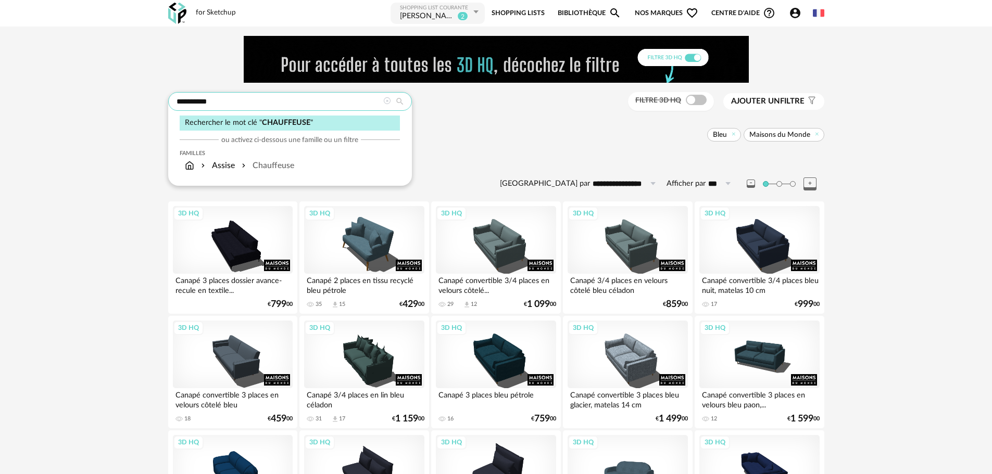
type input "**********"
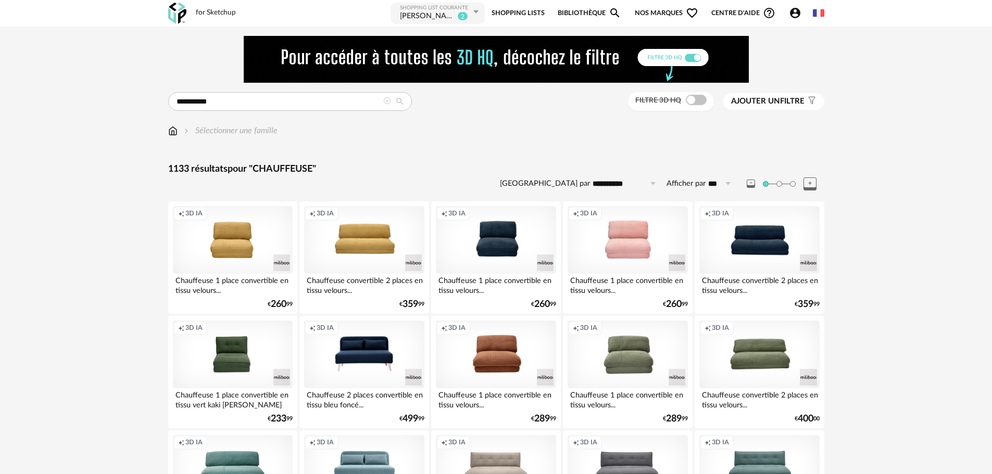
click at [748, 97] on span "Ajouter un" at bounding box center [755, 101] width 49 height 8
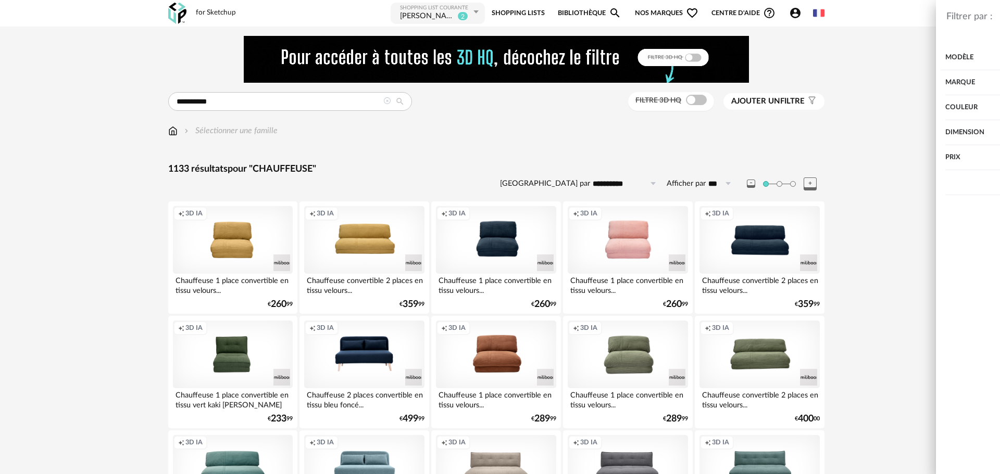
click at [759, 84] on div "Marque" at bounding box center [844, 82] width 270 height 25
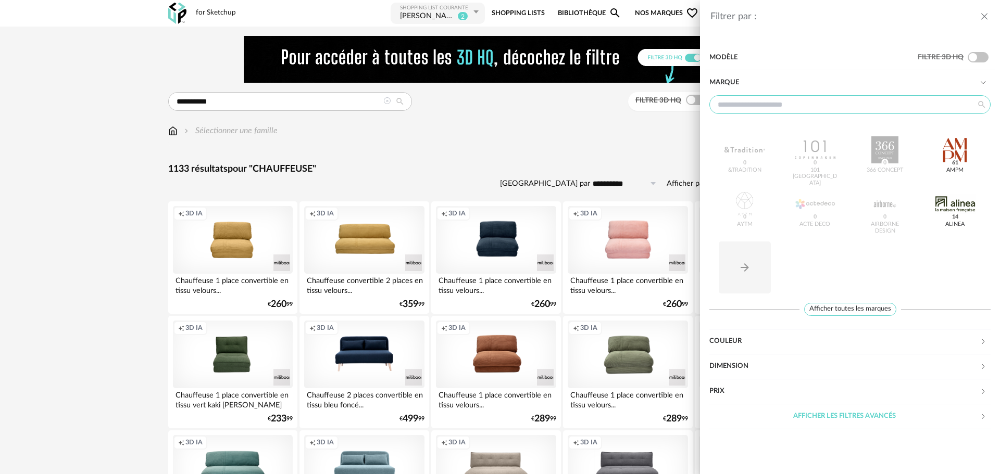
click at [771, 106] on input "text" at bounding box center [849, 104] width 281 height 19
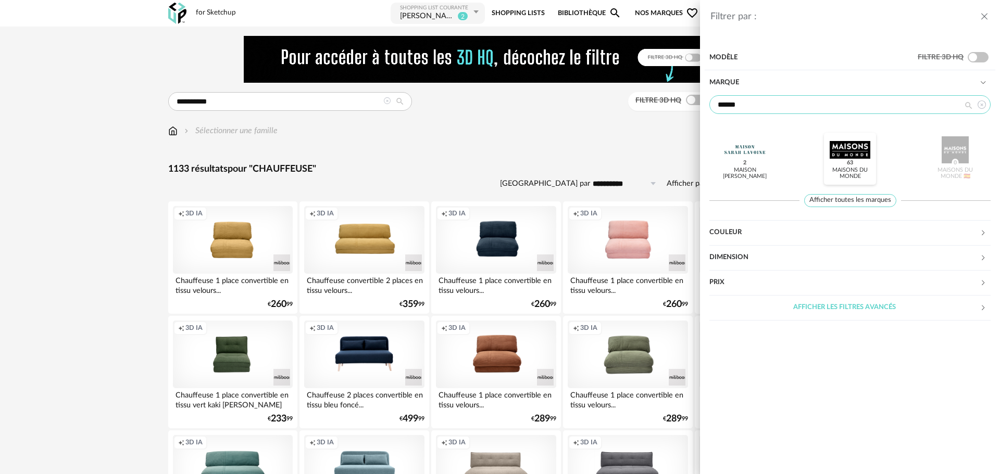
type input "******"
click at [845, 143] on div at bounding box center [849, 149] width 41 height 27
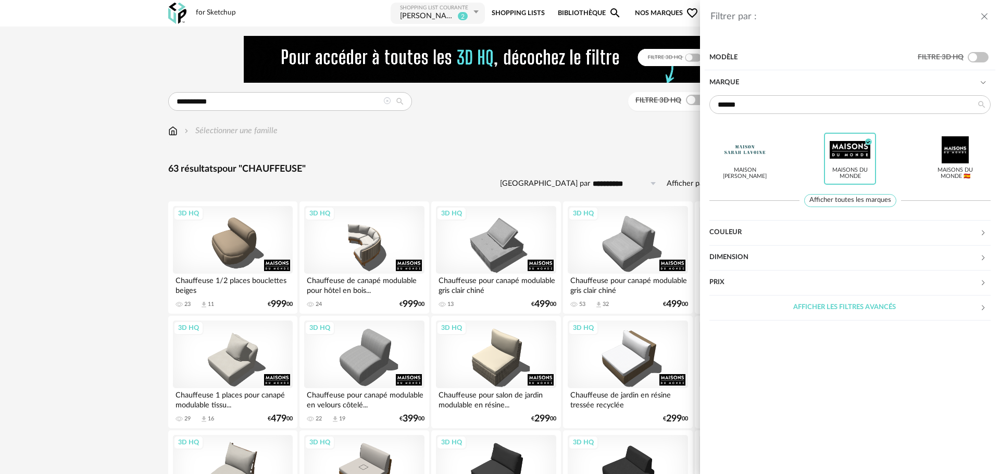
click at [616, 143] on div "Filtrer par : Modèle Filtre 3D HQ Marque ****** Maison [PERSON_NAME] Maisons du…" at bounding box center [500, 237] width 1000 height 474
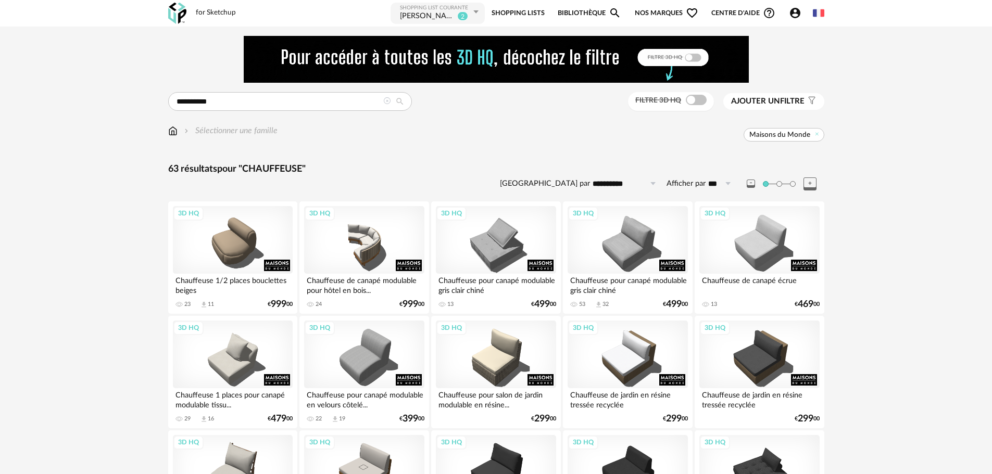
drag, startPoint x: 762, startPoint y: 104, endPoint x: 770, endPoint y: 108, distance: 9.1
click at [763, 104] on span "Ajouter un" at bounding box center [755, 101] width 49 height 8
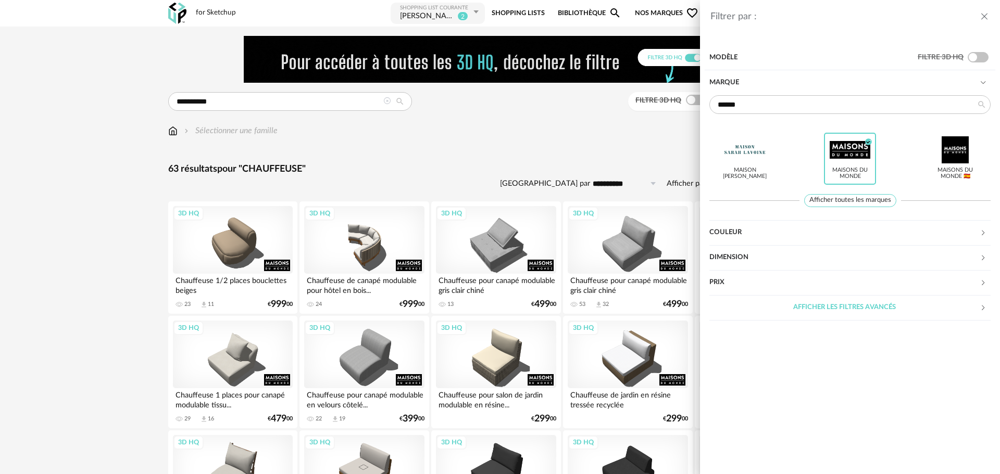
click at [784, 229] on div "Couleur" at bounding box center [844, 232] width 270 height 25
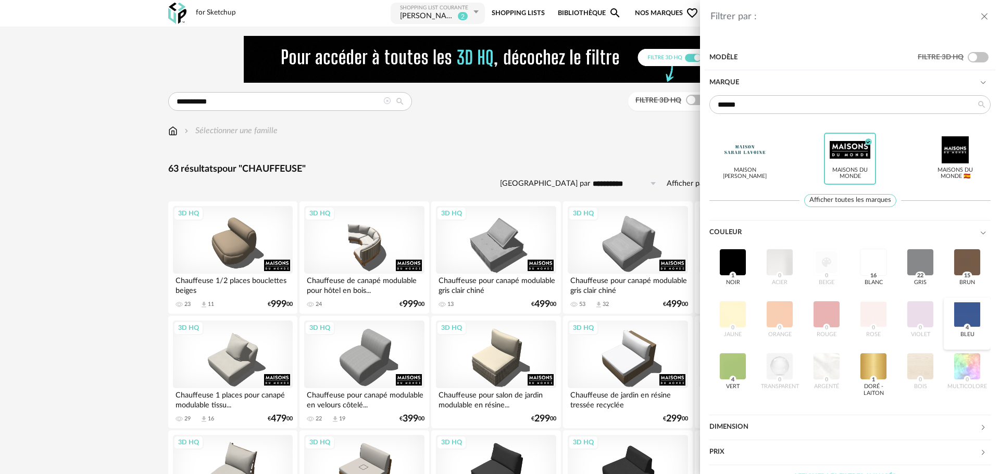
click at [953, 328] on div at bounding box center [966, 314] width 27 height 27
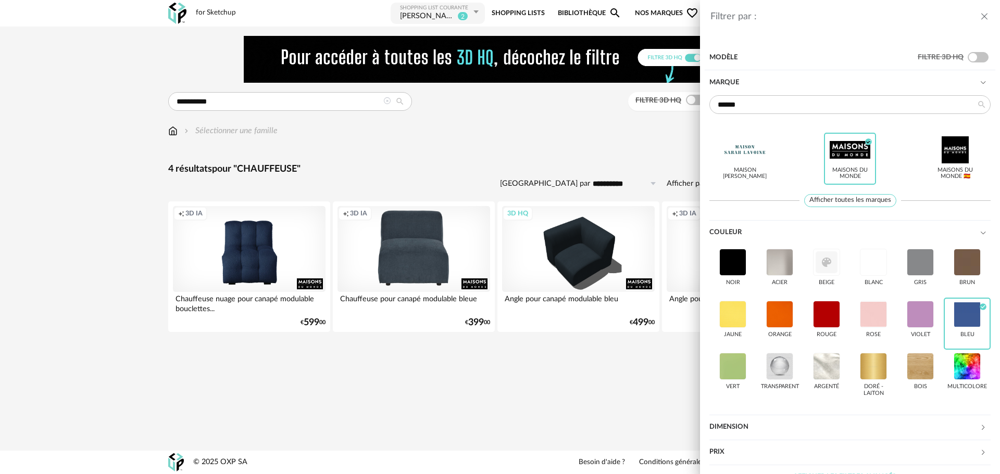
click at [580, 136] on div "Filtrer par : Modèle Filtre 3D HQ Marque ****** Maison [PERSON_NAME] Maisons du…" at bounding box center [500, 237] width 1000 height 474
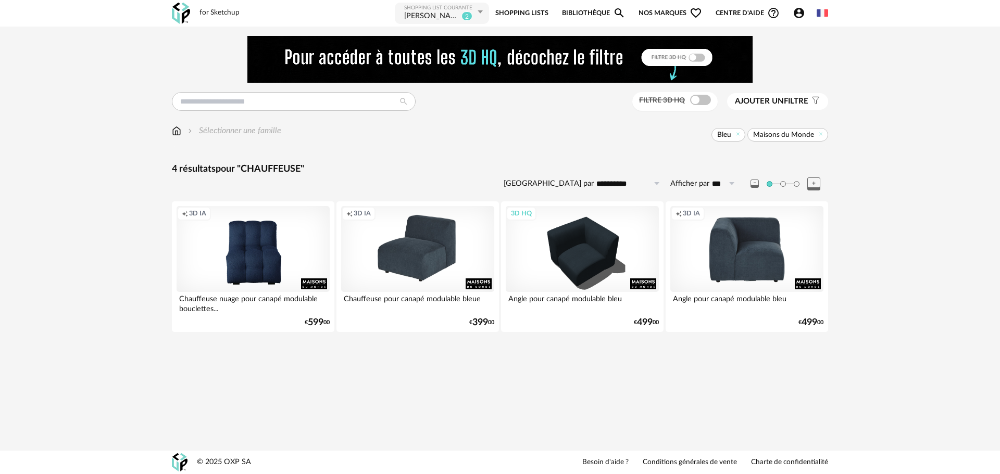
click at [410, 267] on div "Creation icon 3D IA" at bounding box center [417, 249] width 153 height 86
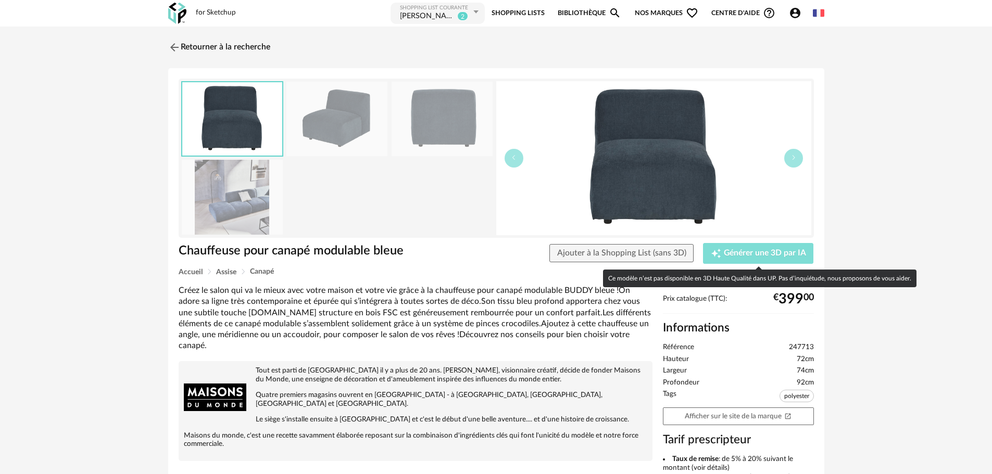
click at [721, 254] on icon "Creation icon" at bounding box center [716, 253] width 10 height 10
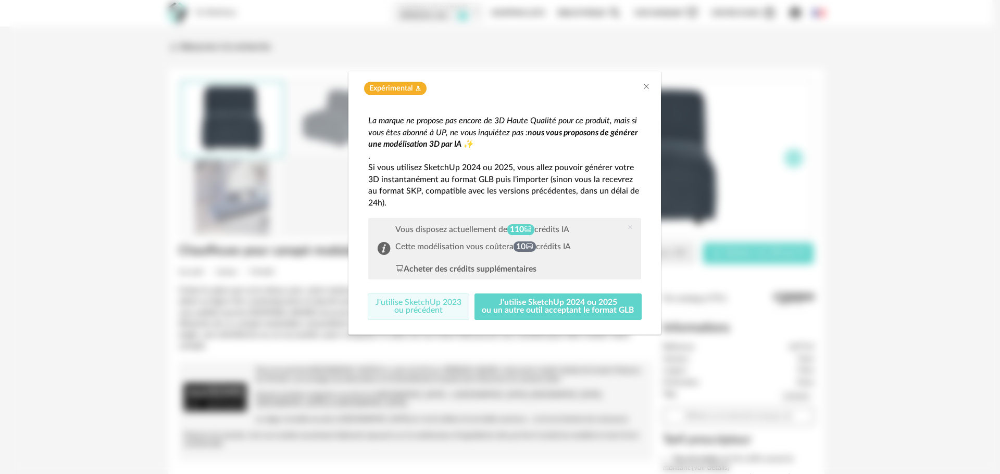
click at [443, 300] on button "J'utilise SketchUp 2023 ou précédent" at bounding box center [419, 307] width 102 height 27
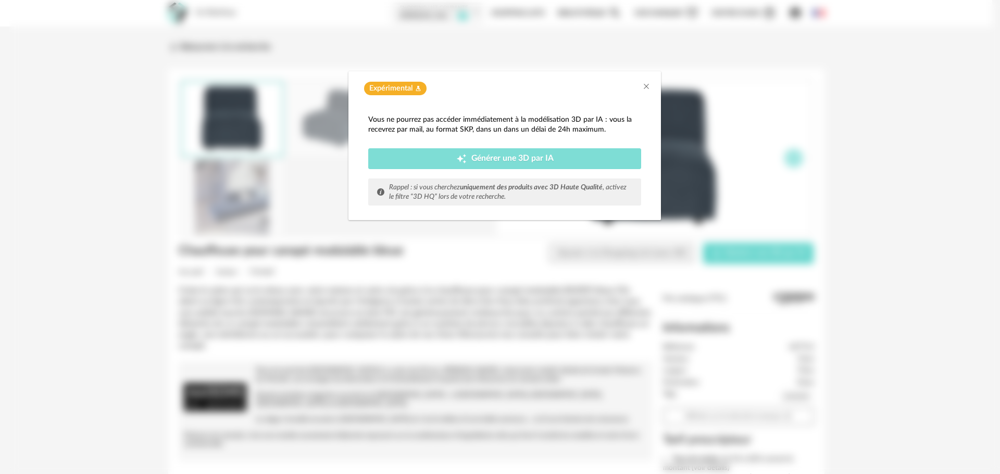
click at [489, 156] on span "Générer une 3D par IA" at bounding box center [512, 159] width 82 height 8
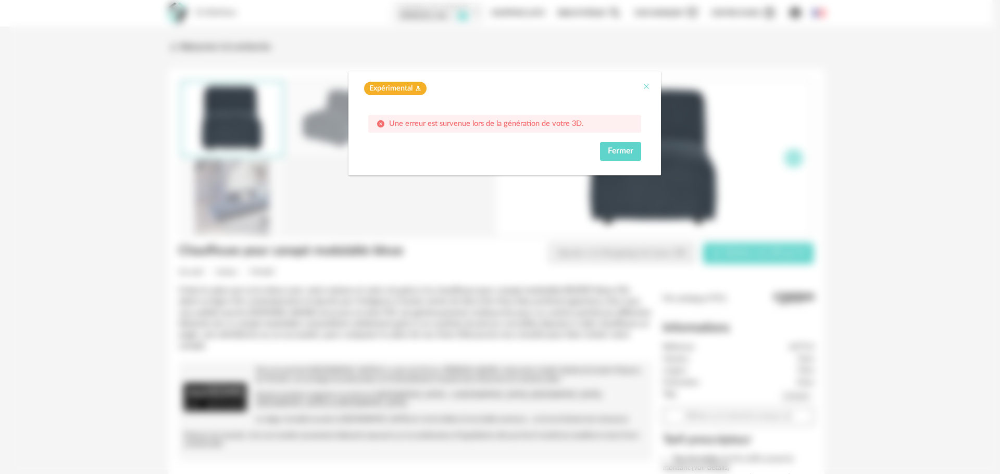
click at [646, 86] on icon "Close" at bounding box center [646, 86] width 8 height 8
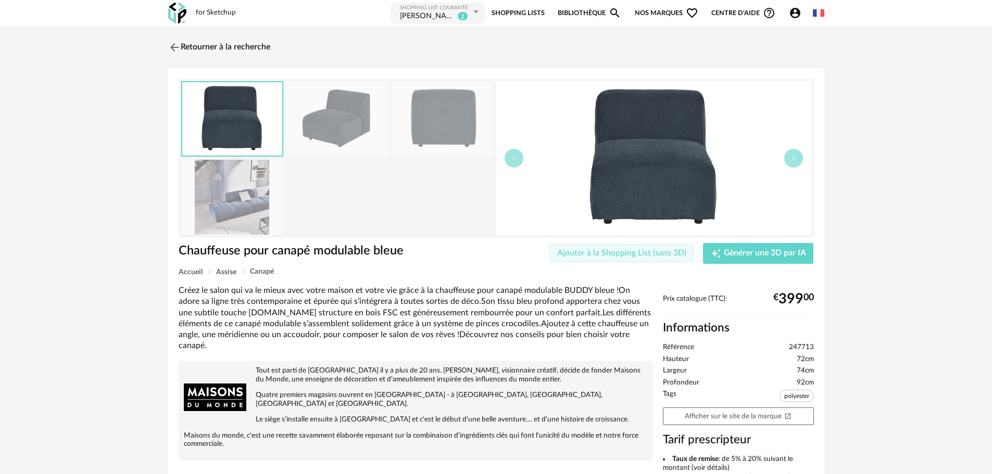
click at [630, 256] on span "Ajouter à la Shopping List (sans 3D)" at bounding box center [621, 253] width 129 height 8
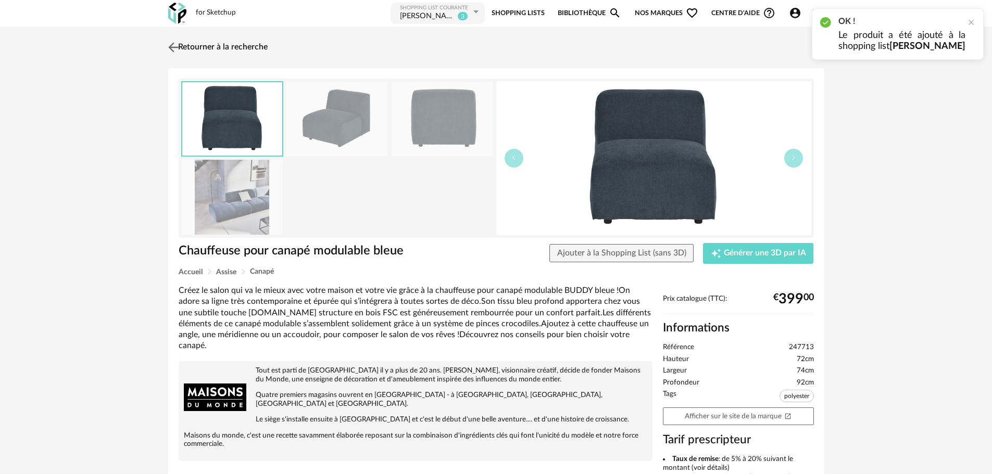
click at [173, 46] on img at bounding box center [173, 47] width 15 height 15
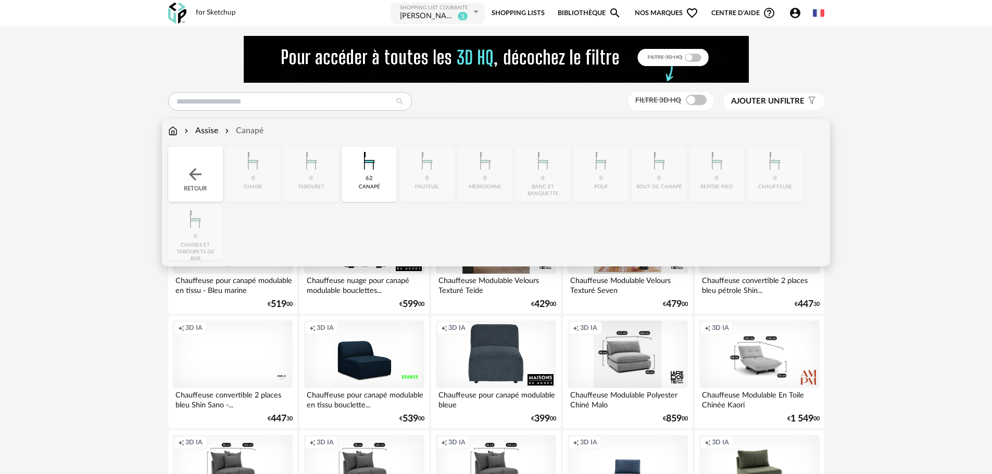
click at [216, 129] on div "Assise" at bounding box center [200, 131] width 36 height 12
type input "**********"
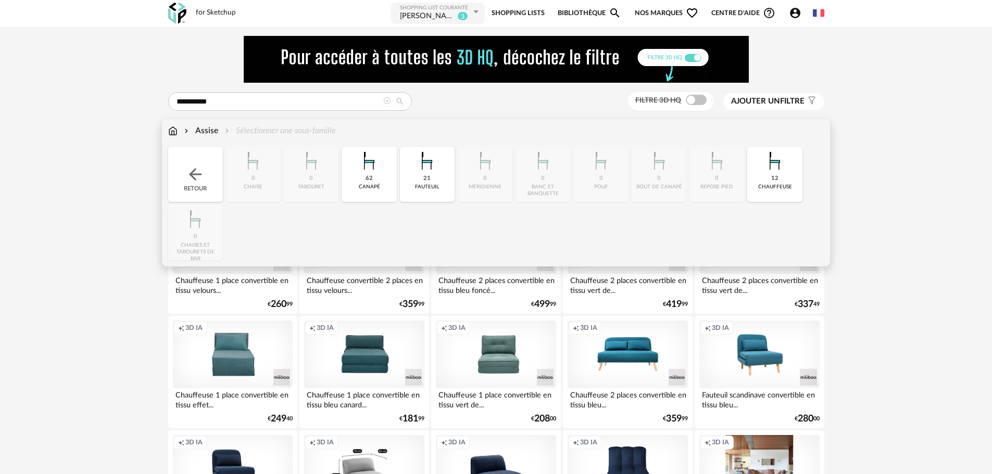
click at [370, 178] on div "62" at bounding box center [369, 179] width 7 height 8
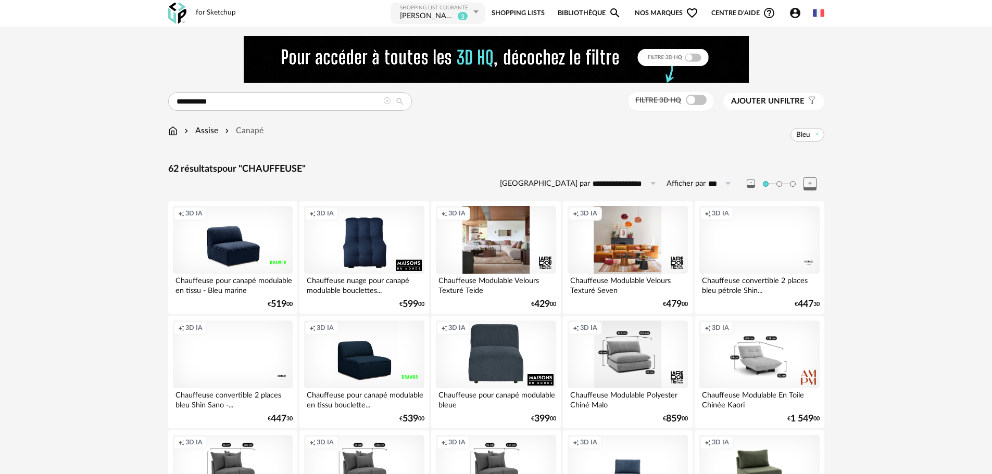
click at [759, 96] on button "Ajouter un filtre s Filter icon" at bounding box center [773, 101] width 101 height 17
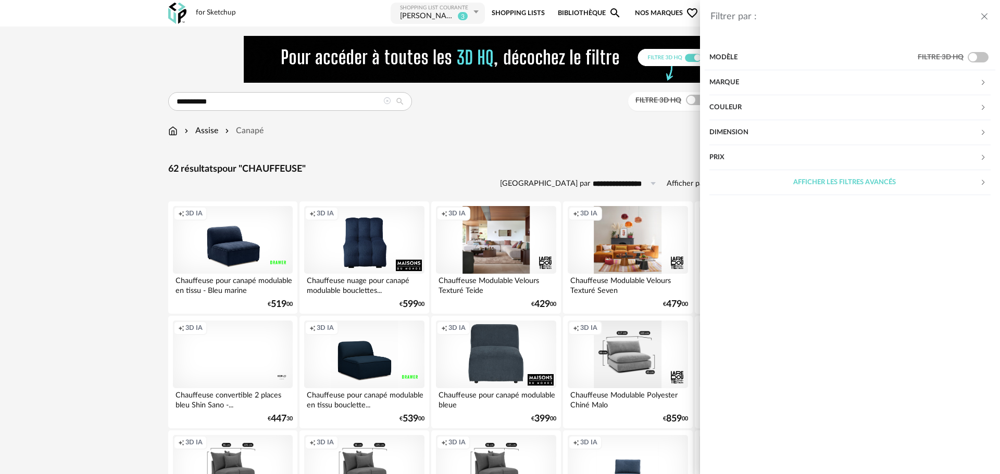
click at [750, 82] on div "Marque" at bounding box center [844, 82] width 270 height 25
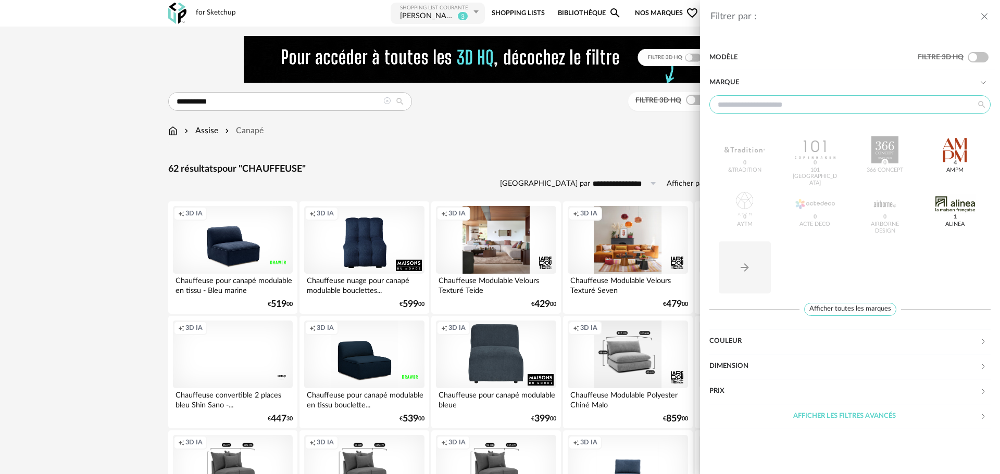
click at [812, 106] on input "text" at bounding box center [849, 104] width 281 height 19
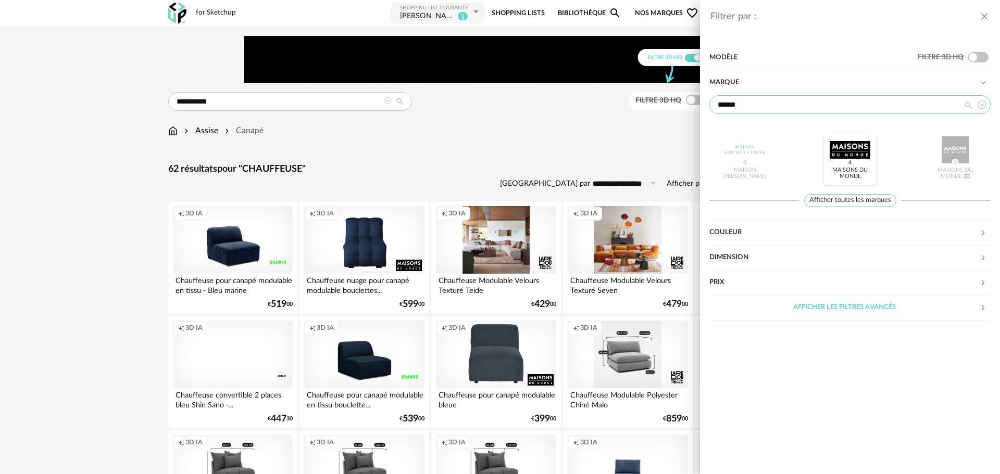
type input "******"
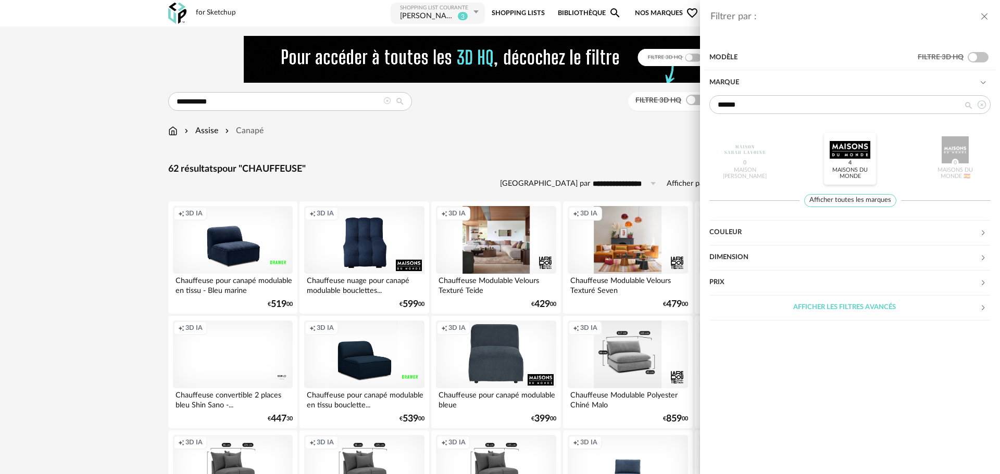
click at [828, 142] on div "Maisons du Monde 4" at bounding box center [850, 159] width 52 height 52
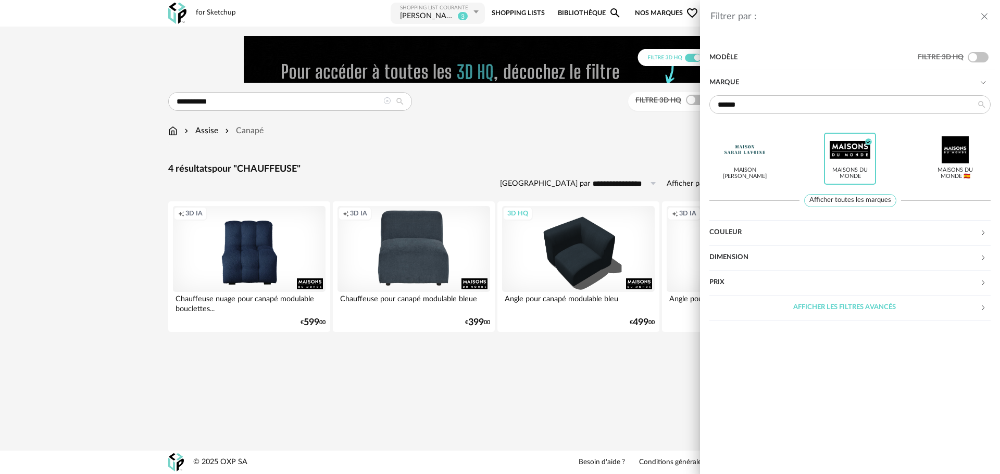
click at [743, 80] on div "Marque" at bounding box center [844, 82] width 270 height 25
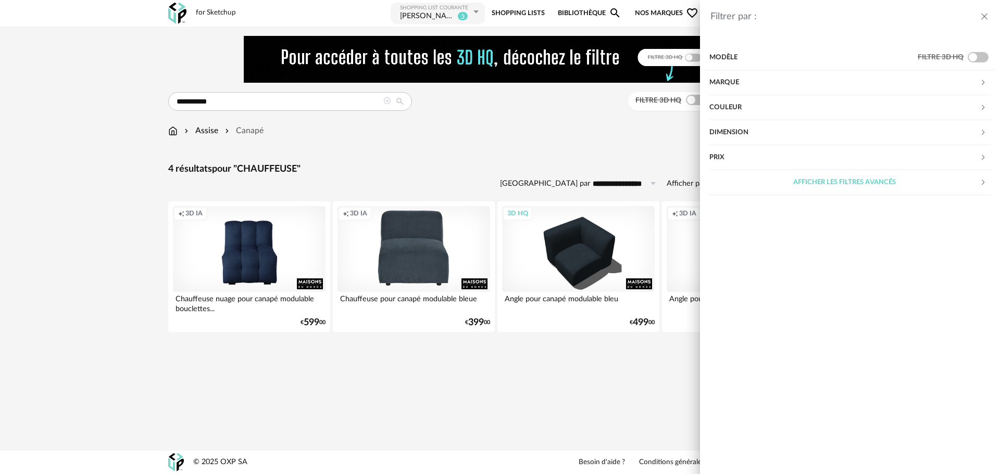
click at [775, 81] on div "Marque" at bounding box center [844, 82] width 270 height 25
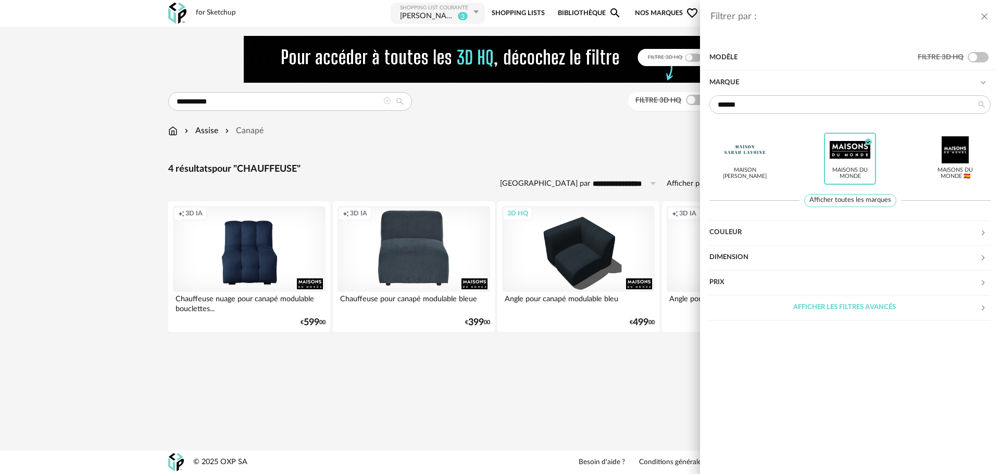
click at [760, 237] on div "Couleur" at bounding box center [844, 232] width 270 height 25
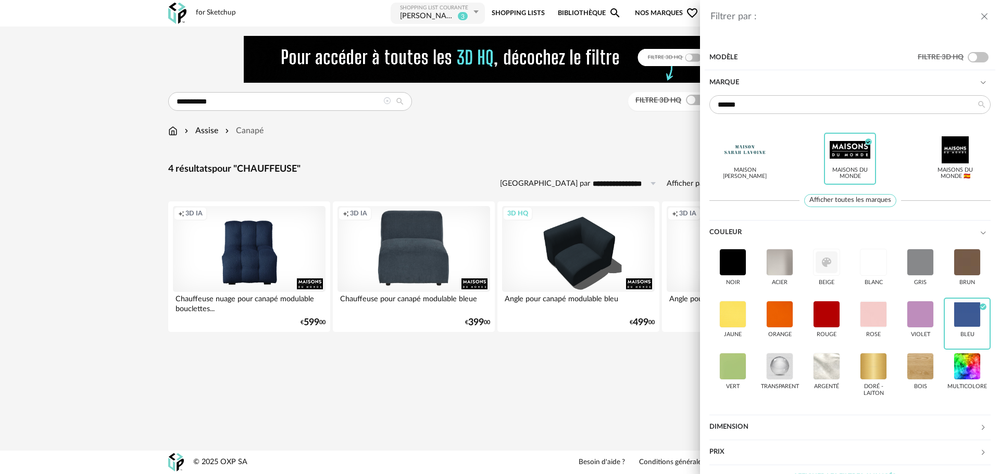
click at [542, 161] on div "Filtrer par : Modèle Filtre 3D HQ Marque ****** Maison [PERSON_NAME] Maisons du…" at bounding box center [500, 237] width 1000 height 474
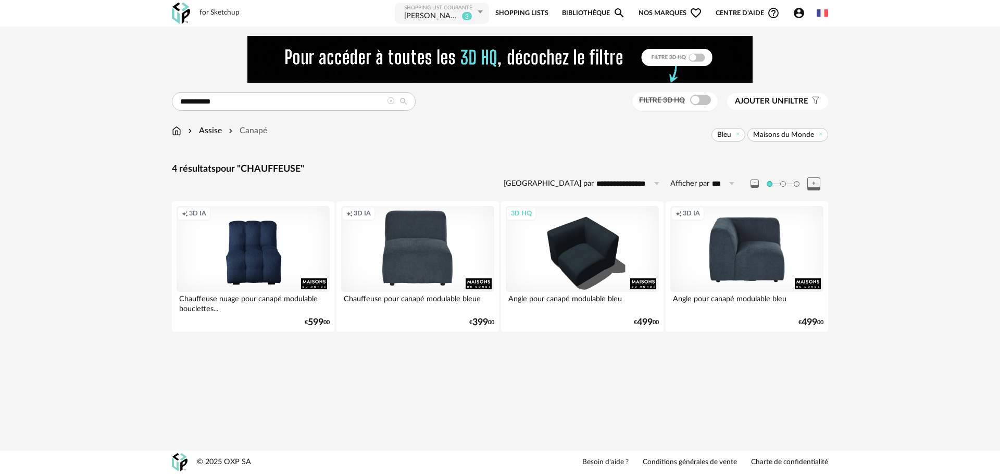
drag, startPoint x: 390, startPoint y: 102, endPoint x: 366, endPoint y: 101, distance: 24.5
click at [389, 102] on icon at bounding box center [390, 100] width 7 height 7
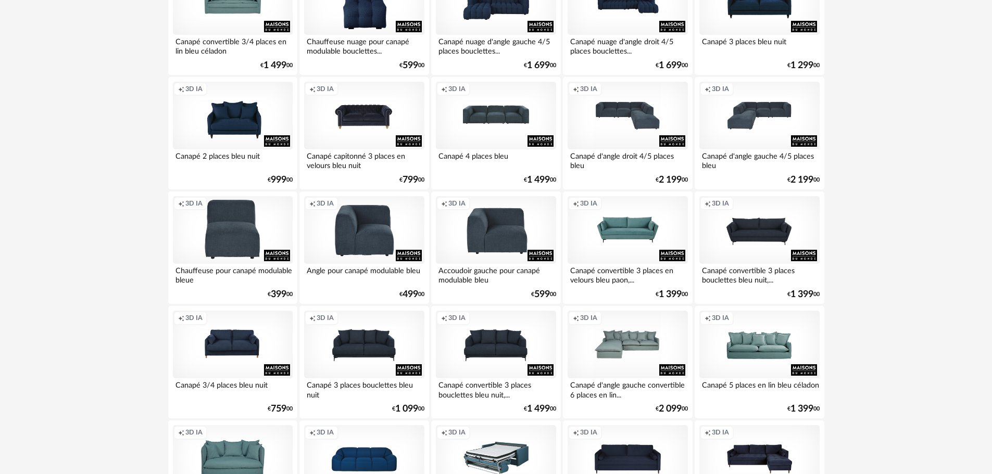
scroll to position [1146, 0]
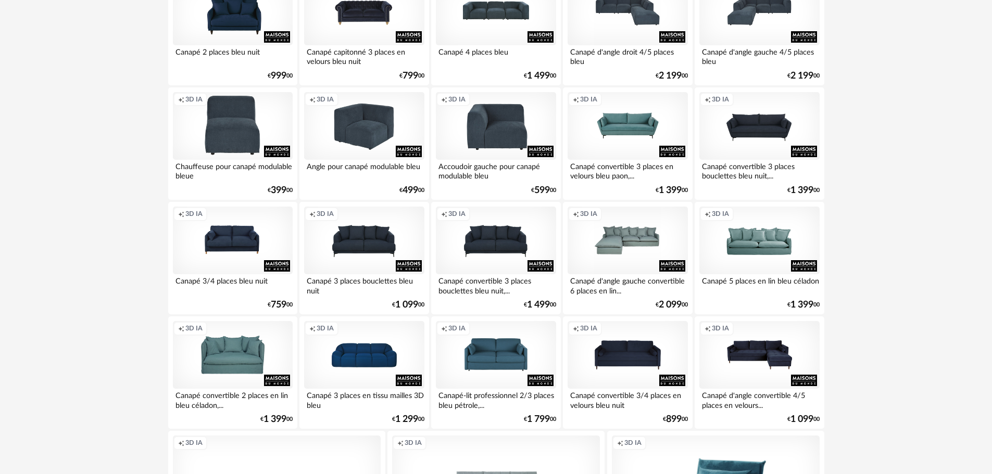
click at [366, 136] on div "Creation icon 3D IA" at bounding box center [364, 126] width 120 height 68
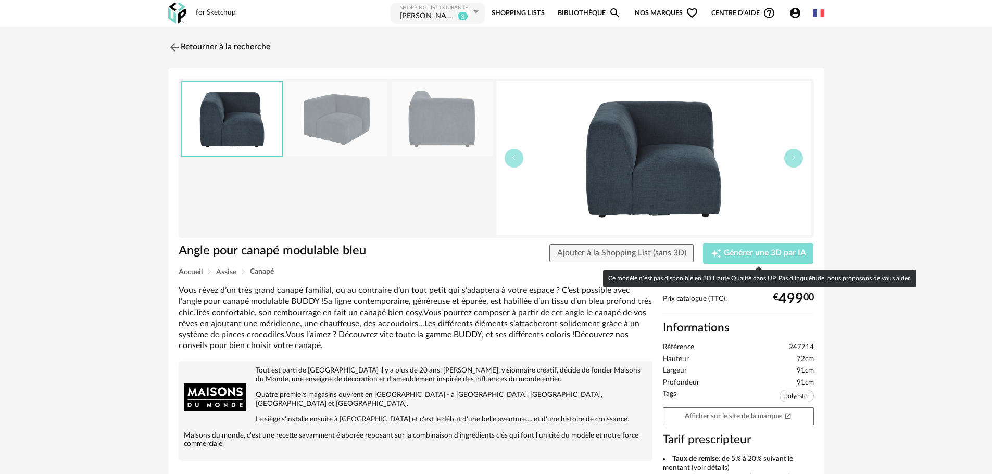
click at [722, 255] on div "Creation icon Générer une 3D par IA" at bounding box center [758, 253] width 95 height 10
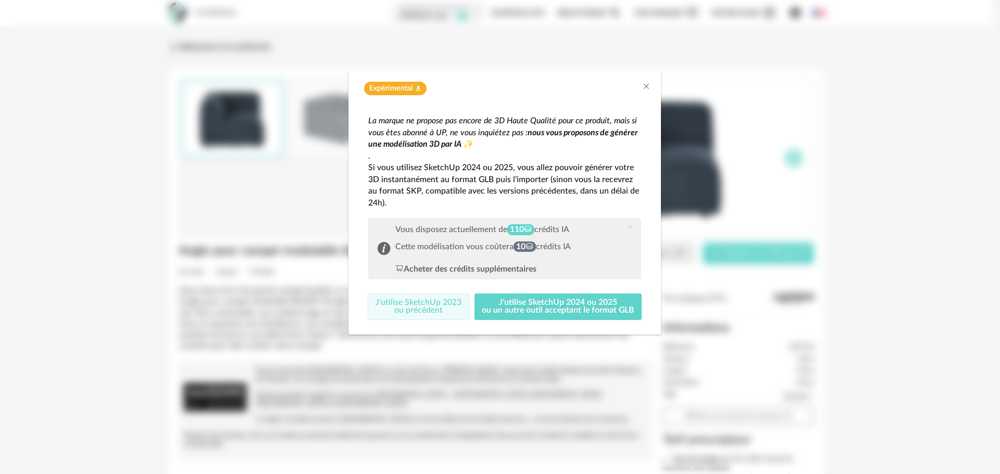
click at [416, 298] on button "J'utilise SketchUp 2023 ou précédent" at bounding box center [419, 307] width 102 height 27
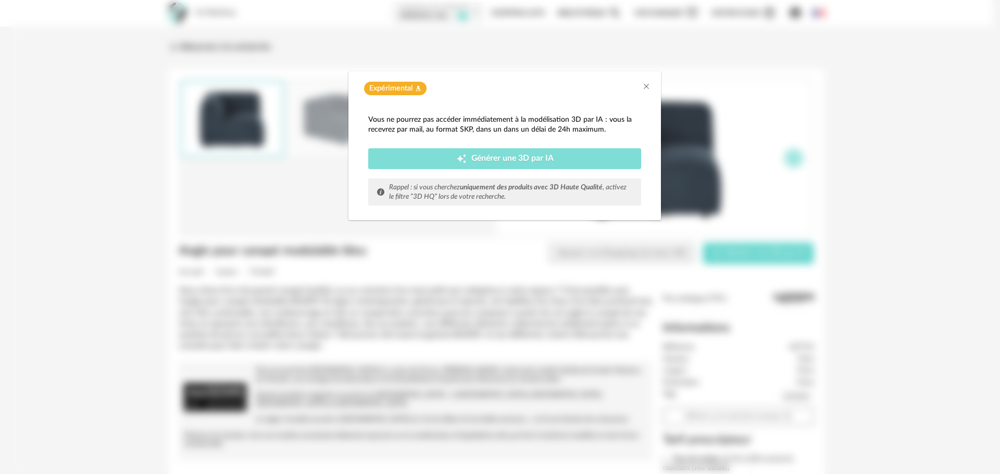
click at [434, 165] on button "Creation icon Générer une 3D par IA" at bounding box center [504, 158] width 273 height 21
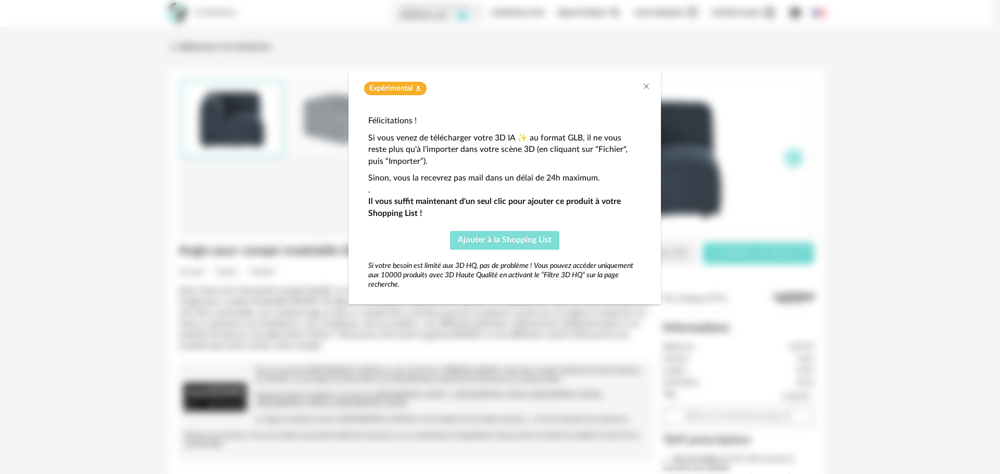
click at [483, 241] on span "Ajouter à la Shopping List" at bounding box center [505, 240] width 94 height 8
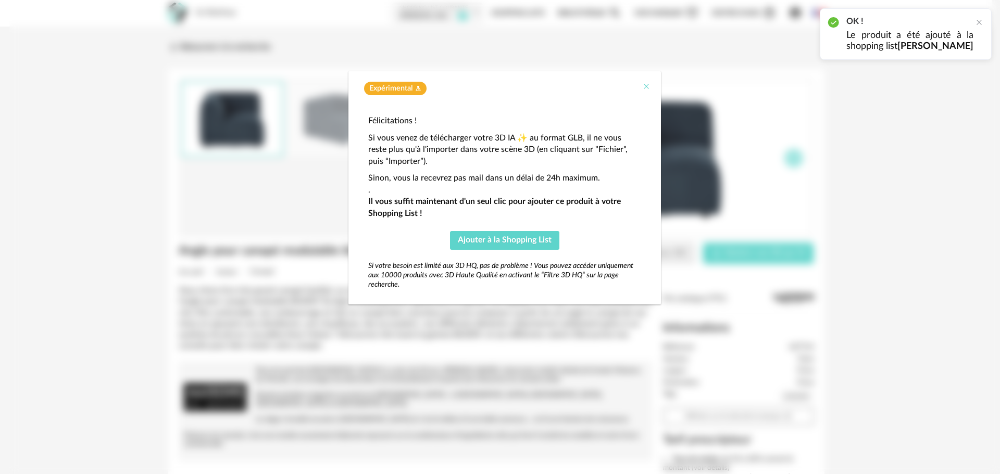
click at [647, 86] on icon "Close" at bounding box center [646, 86] width 8 height 8
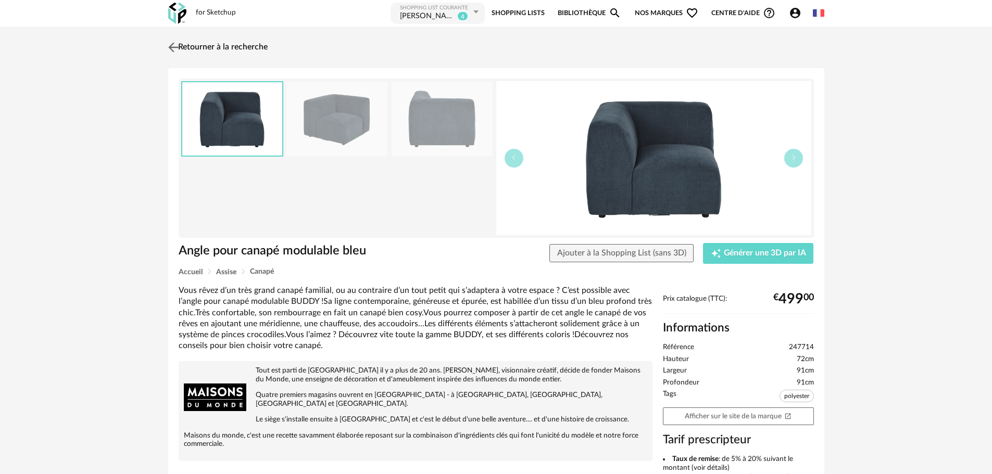
click at [172, 44] on img at bounding box center [173, 47] width 15 height 15
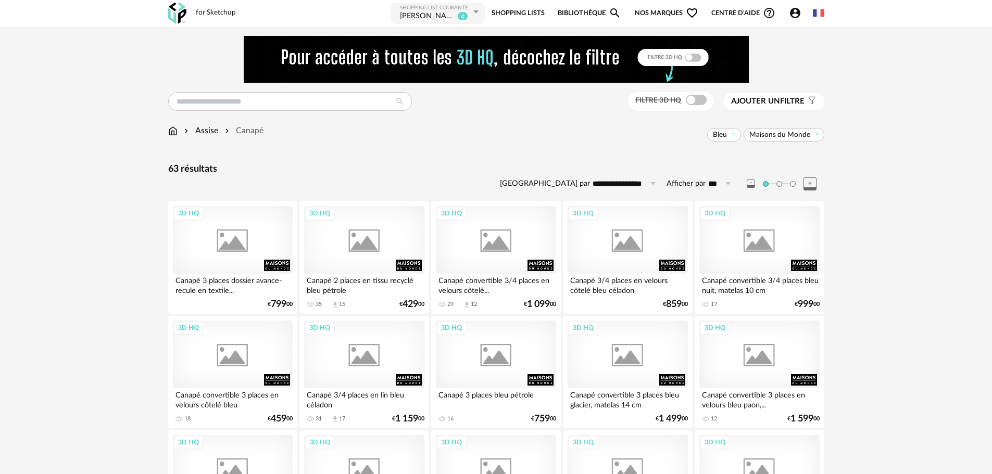
scroll to position [1146, 0]
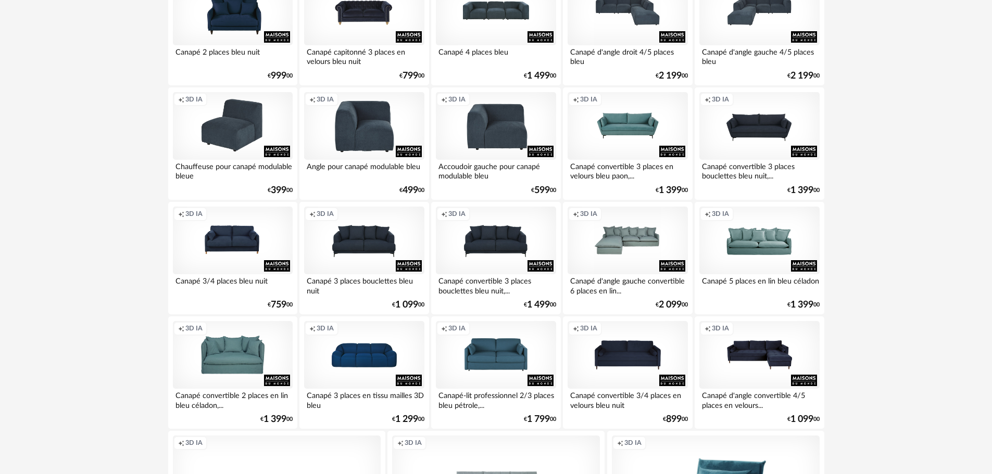
click at [244, 129] on div "Creation icon 3D IA" at bounding box center [233, 126] width 120 height 68
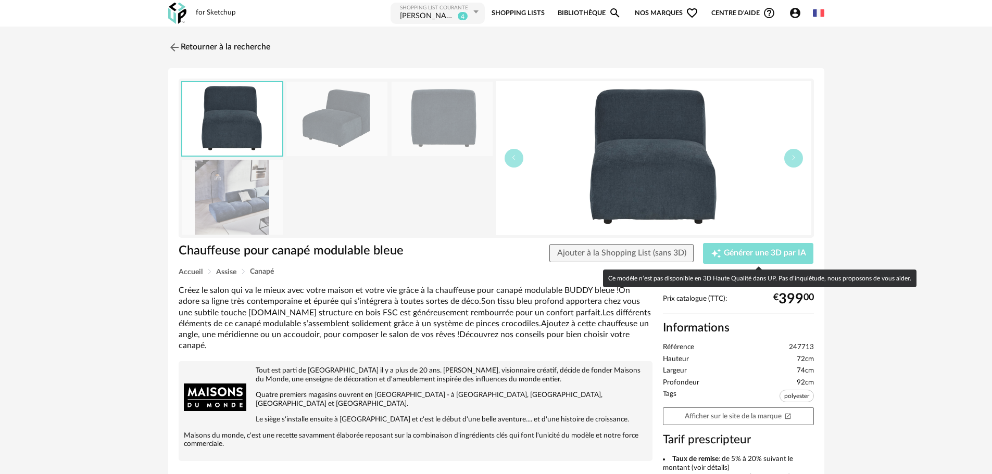
click at [733, 251] on span "Générer une 3D par IA" at bounding box center [765, 253] width 82 height 8
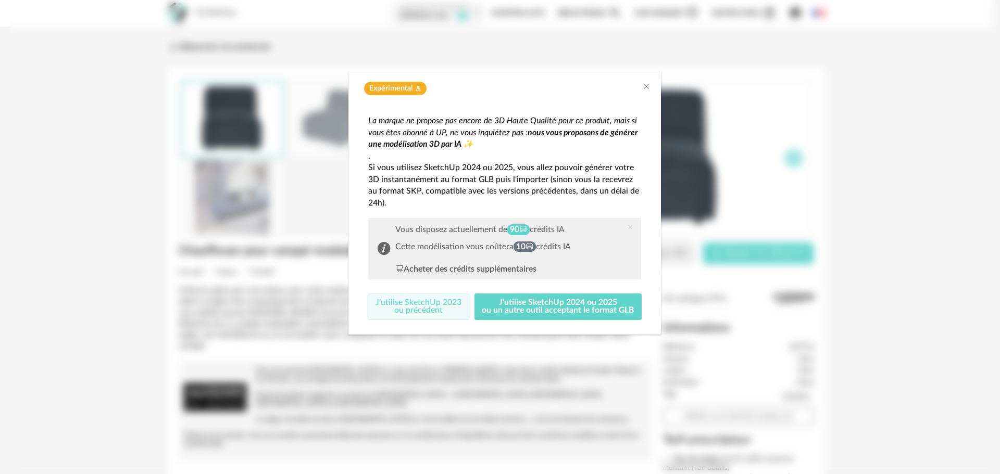
click at [459, 304] on button "J'utilise SketchUp 2023 ou précédent" at bounding box center [419, 307] width 102 height 27
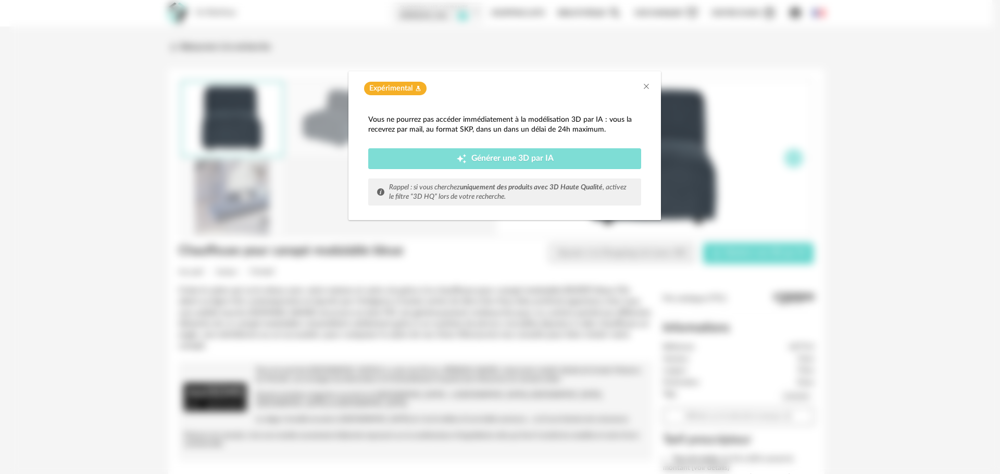
click at [480, 153] on button "Creation icon Générer une 3D par IA" at bounding box center [504, 158] width 273 height 21
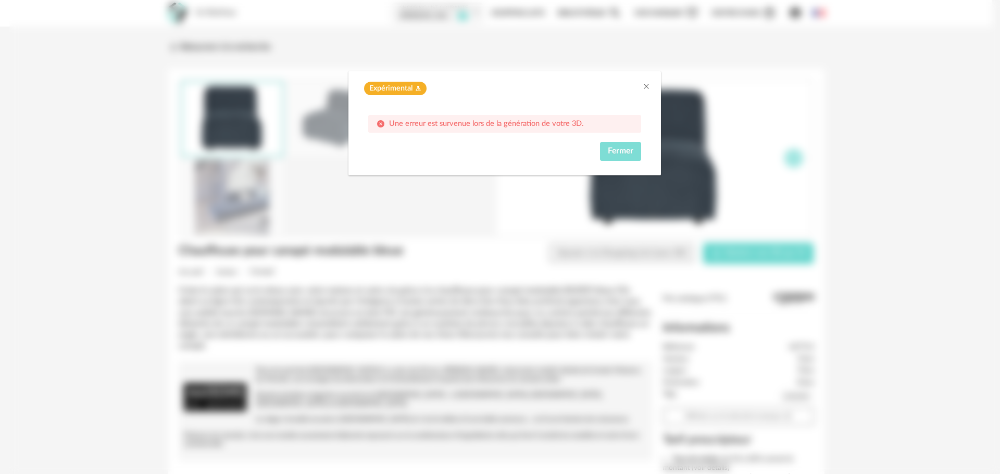
click at [623, 153] on span "Fermer" at bounding box center [621, 151] width 26 height 8
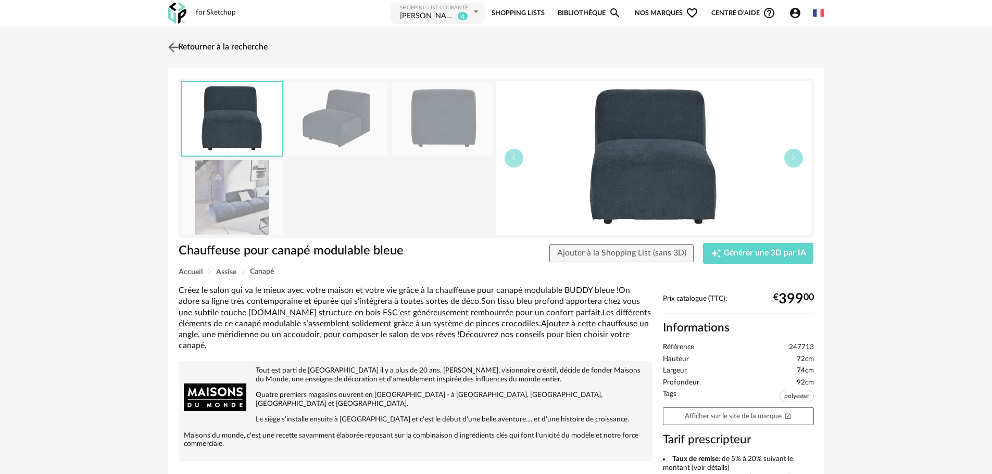
click at [173, 46] on img at bounding box center [173, 47] width 15 height 15
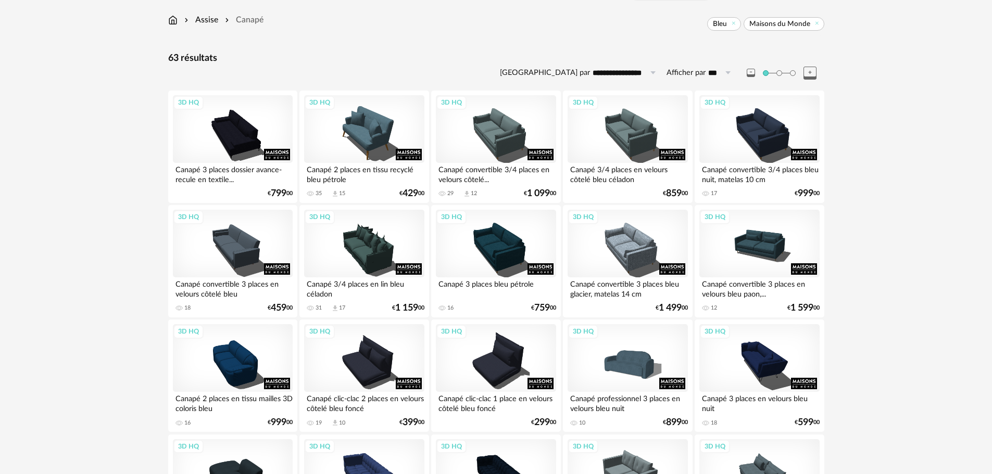
scroll to position [7, 0]
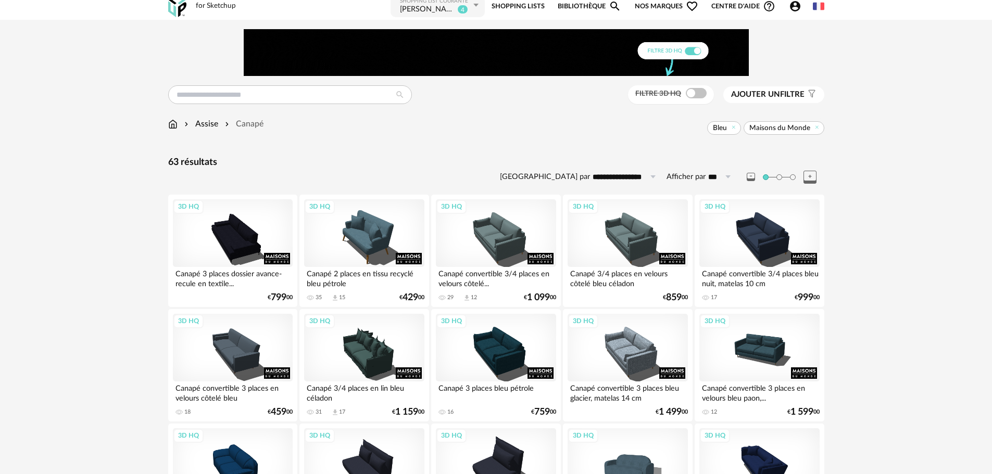
click at [408, 9] on div "[PERSON_NAME]" at bounding box center [427, 10] width 55 height 10
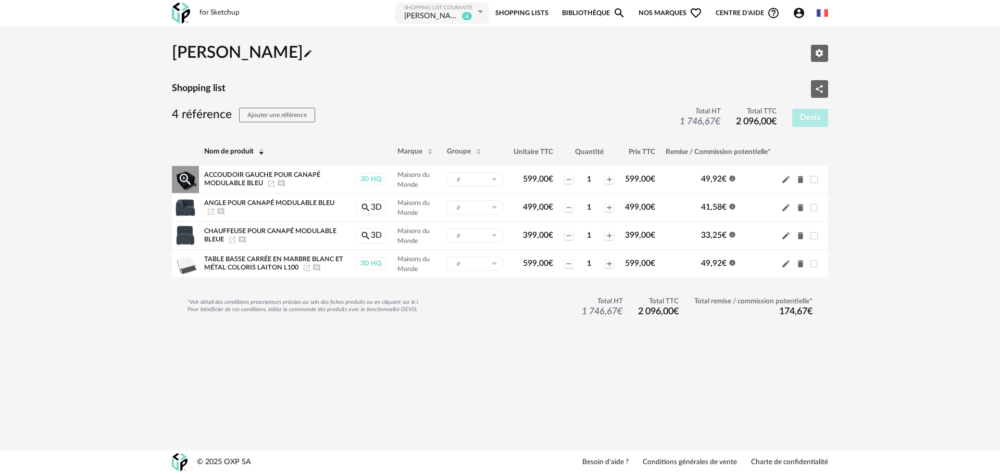
click at [801, 177] on icon "Delete icon" at bounding box center [801, 180] width 6 height 7
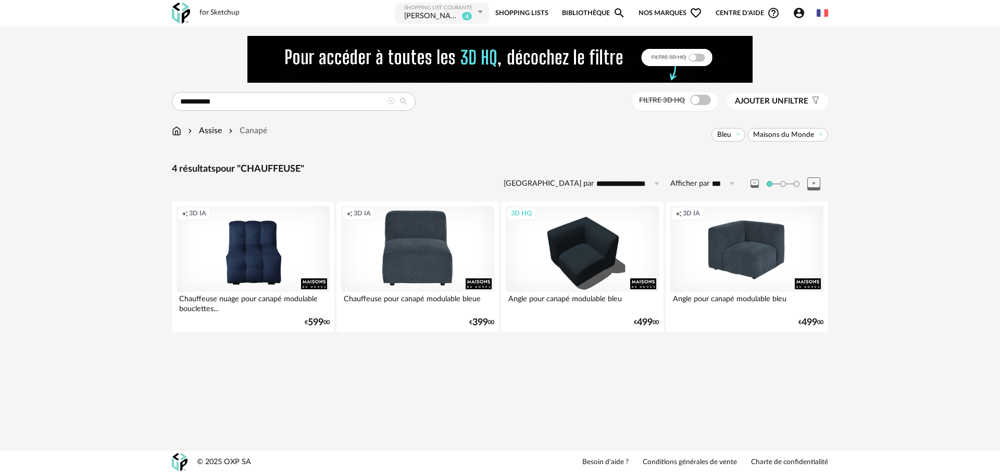
click at [706, 236] on div "Creation icon 3D IA" at bounding box center [746, 249] width 153 height 86
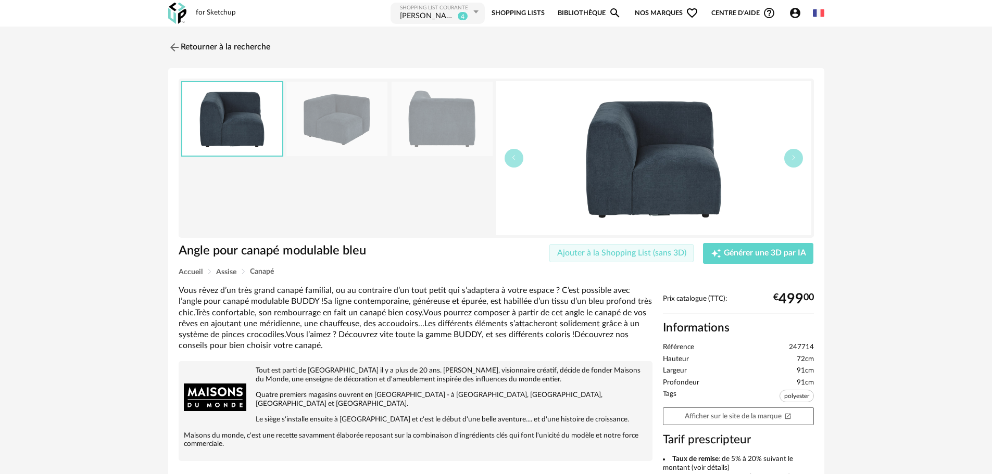
click at [662, 257] on span "Ajouter à la Shopping List (sans 3D)" at bounding box center [621, 253] width 129 height 8
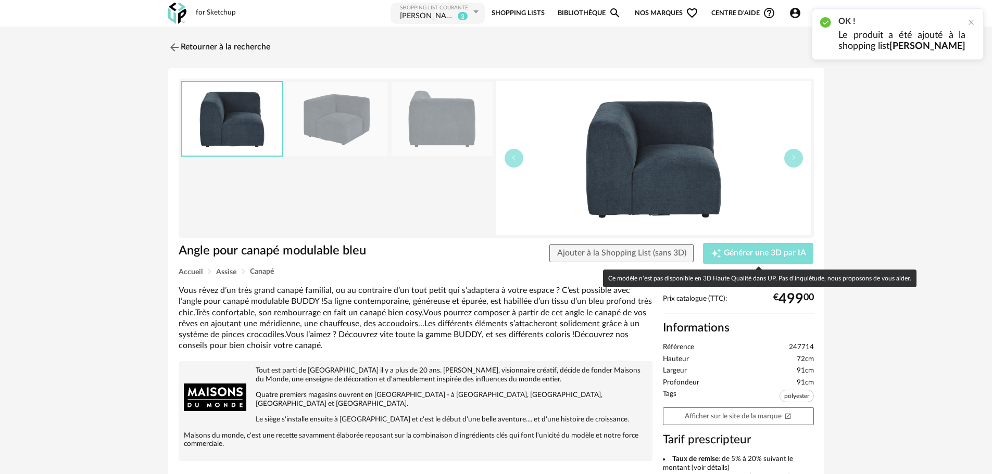
click at [745, 255] on span "Générer une 3D par IA" at bounding box center [765, 253] width 82 height 8
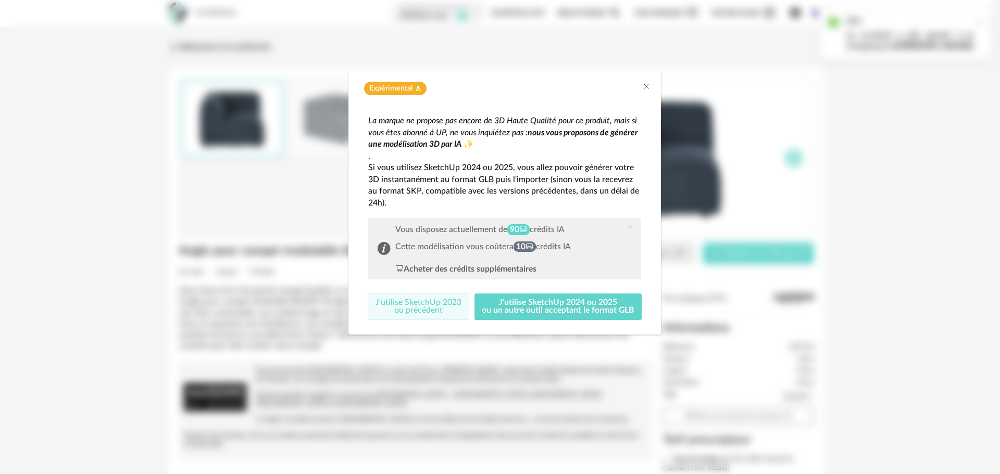
click at [446, 305] on button "J'utilise SketchUp 2023 ou précédent" at bounding box center [419, 307] width 102 height 27
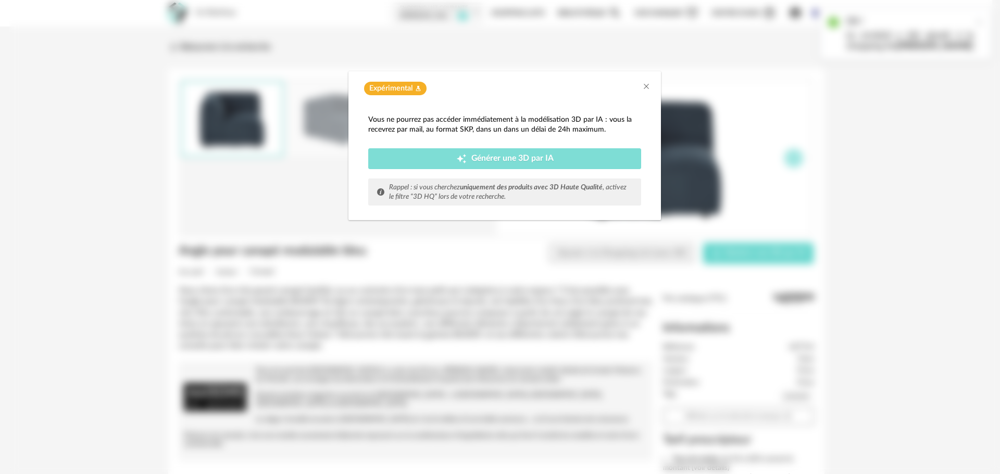
click at [417, 154] on div "Creation icon Générer une 3D par IA" at bounding box center [504, 159] width 257 height 10
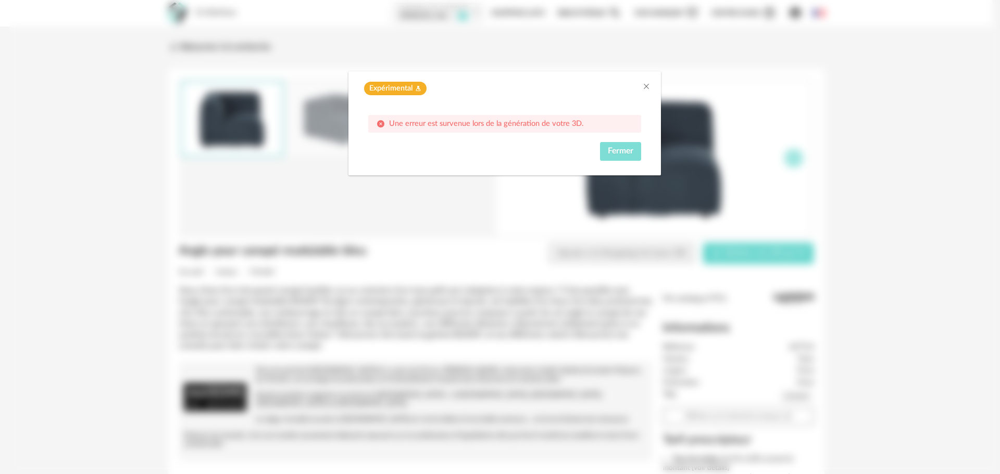
click at [609, 146] on button "Fermer" at bounding box center [620, 151] width 41 height 19
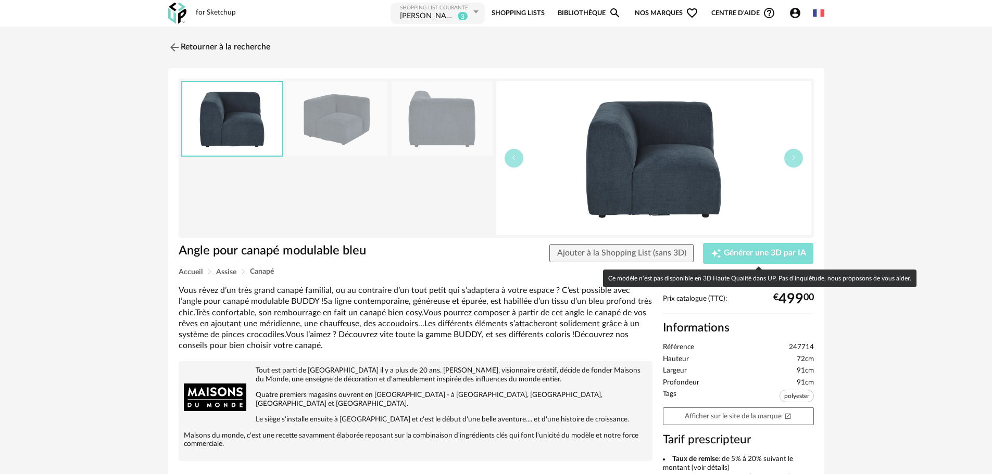
click at [728, 253] on span "Générer une 3D par IA" at bounding box center [765, 253] width 82 height 8
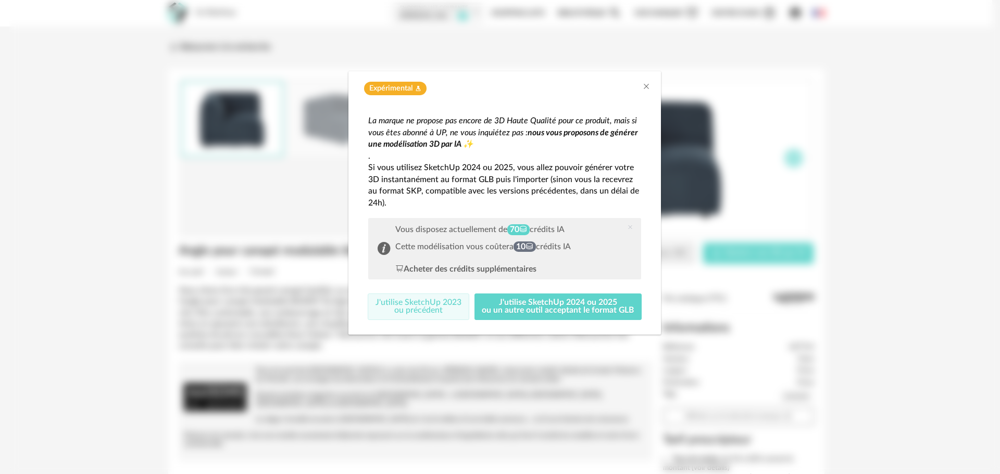
click at [449, 305] on button "J'utilise SketchUp 2023 ou précédent" at bounding box center [419, 307] width 102 height 27
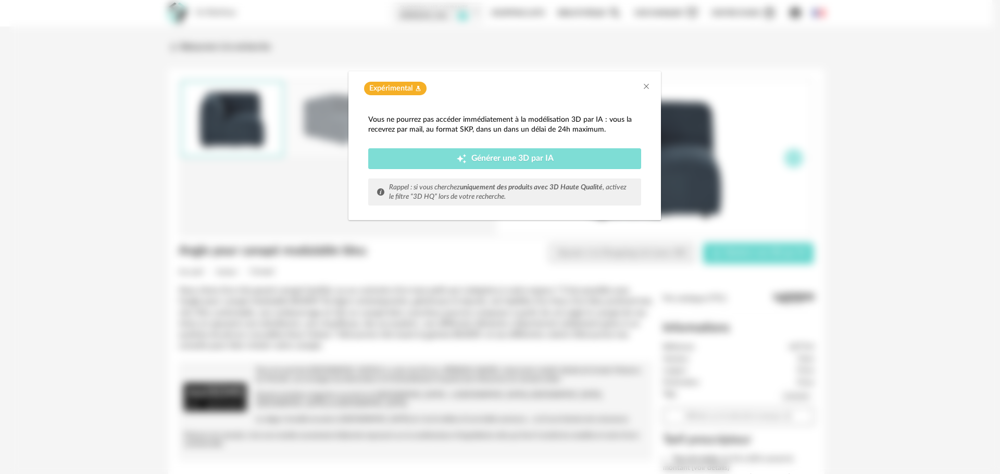
click at [457, 158] on icon "Creation icon" at bounding box center [461, 159] width 10 height 10
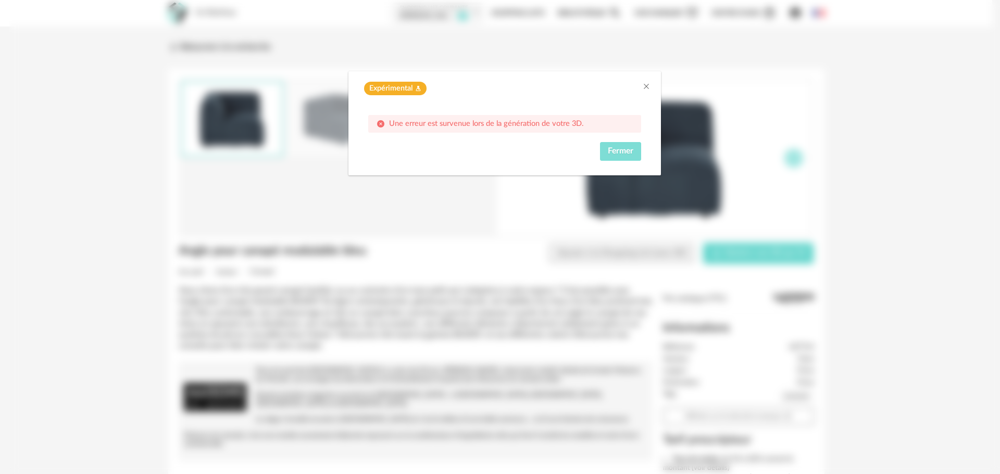
click at [613, 152] on span "Fermer" at bounding box center [621, 151] width 26 height 8
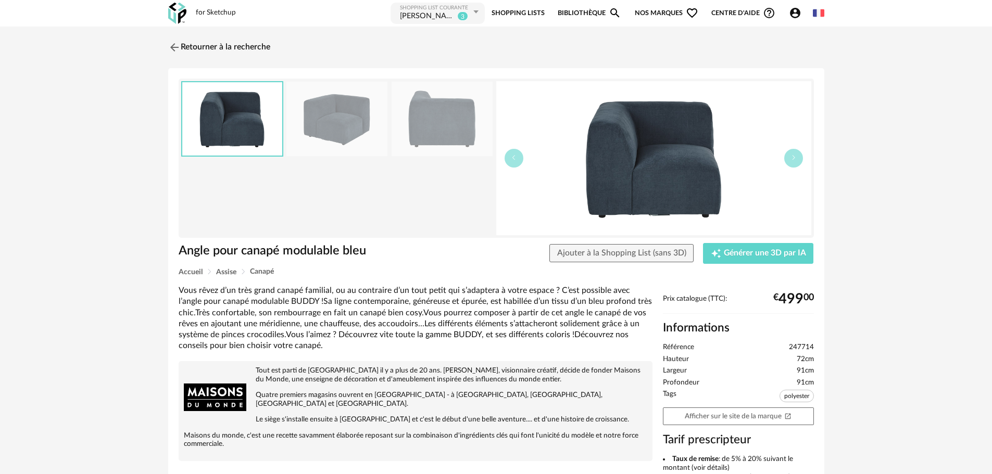
click at [405, 18] on div "[PERSON_NAME]" at bounding box center [427, 16] width 55 height 10
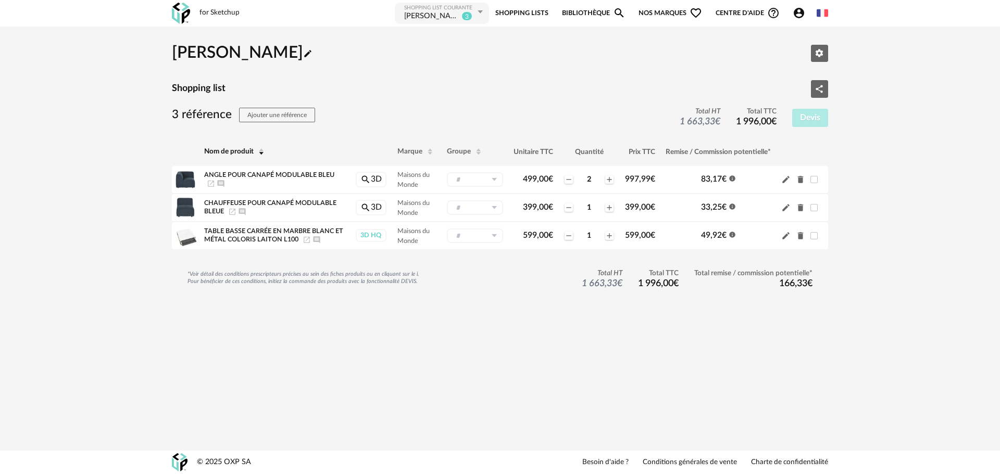
click at [614, 10] on icon "Magnify icon" at bounding box center [619, 13] width 12 height 12
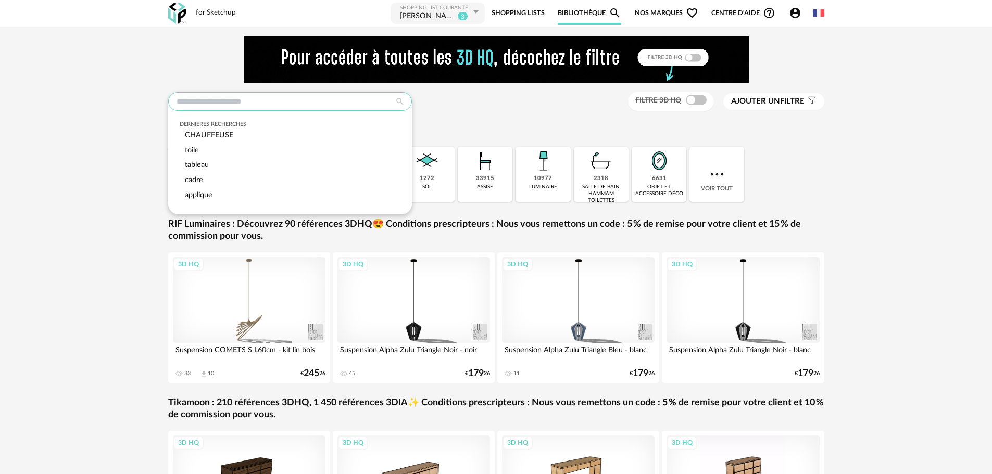
click at [260, 100] on input "text" at bounding box center [290, 101] width 244 height 19
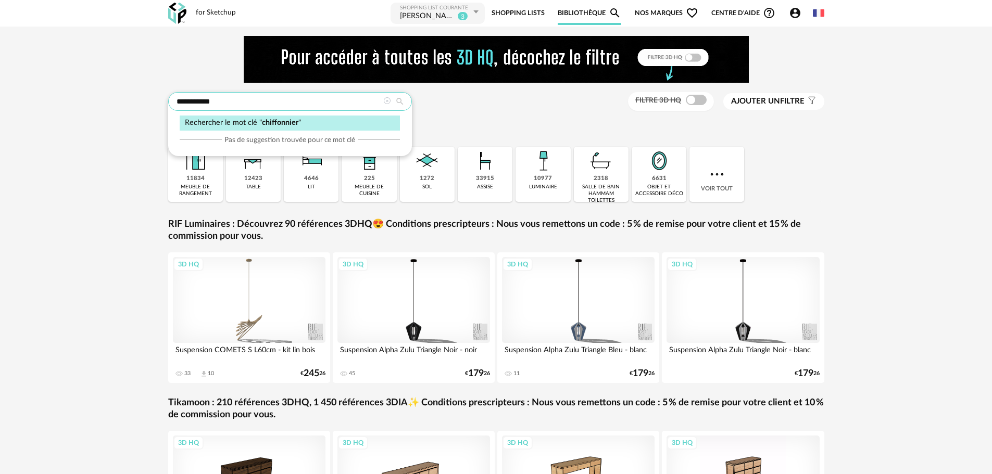
type input "**********"
